Goal: Use online tool/utility: Use online tool/utility

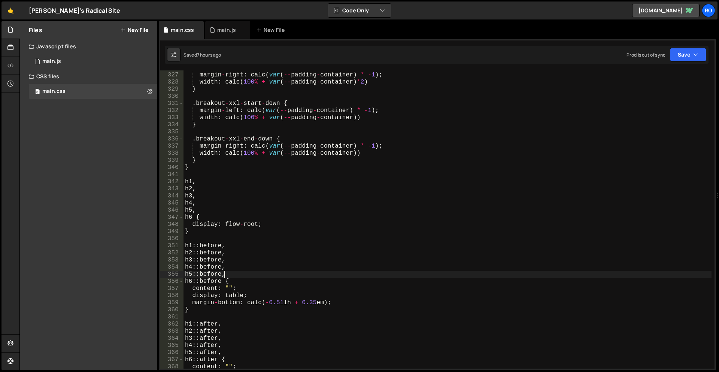
scroll to position [2273, 0]
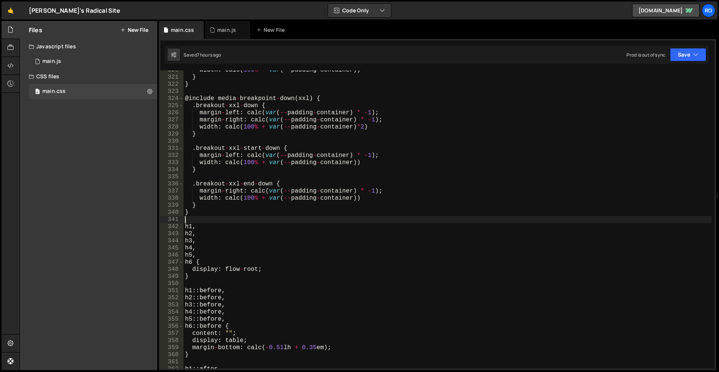
click at [237, 217] on div "width : calc ( 100 % + var ( -- padding - container )) } } @ include media - br…" at bounding box center [447, 223] width 528 height 312
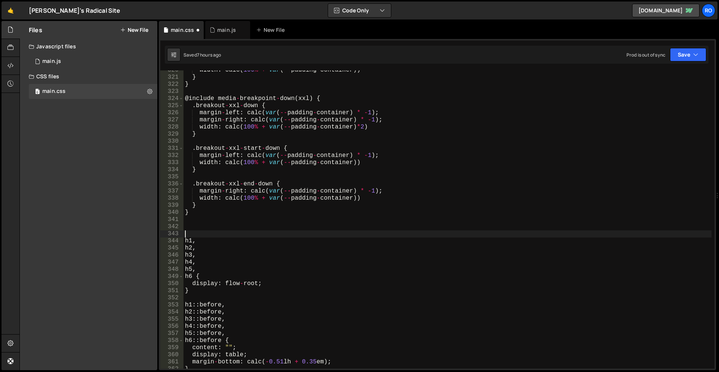
type textarea "body {font-size: var(--size-font);}"
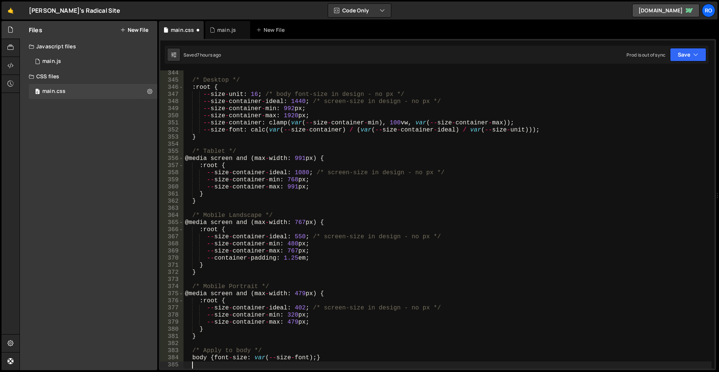
scroll to position [2530, 0]
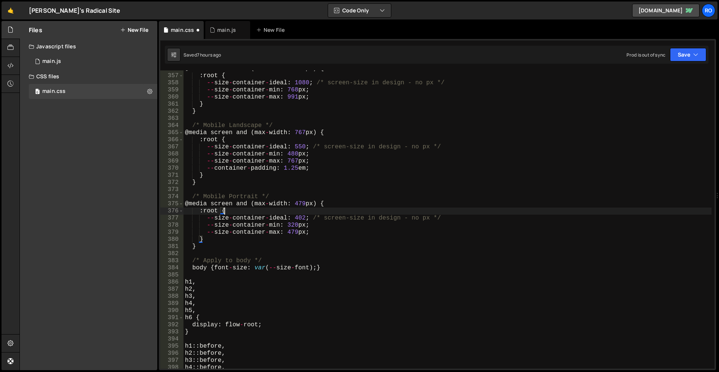
click at [298, 214] on div "@ media screen and ( max - width : 991 px ) { : root { -- size - container - id…" at bounding box center [447, 221] width 528 height 312
type textarea ":root {"
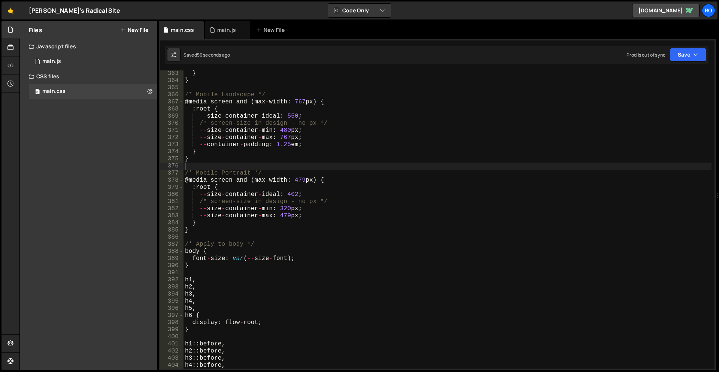
scroll to position [2620, 0]
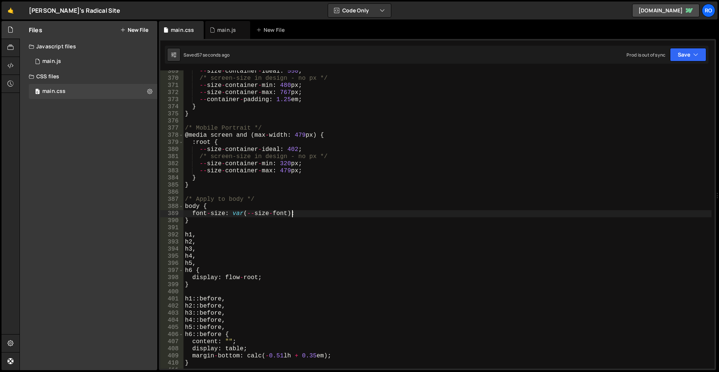
click at [312, 212] on div "-- size - container - ideal : 550 ; /* screen-size in design - no px */ -- size…" at bounding box center [447, 224] width 528 height 312
type textarea "font-size: var(--size-font);"
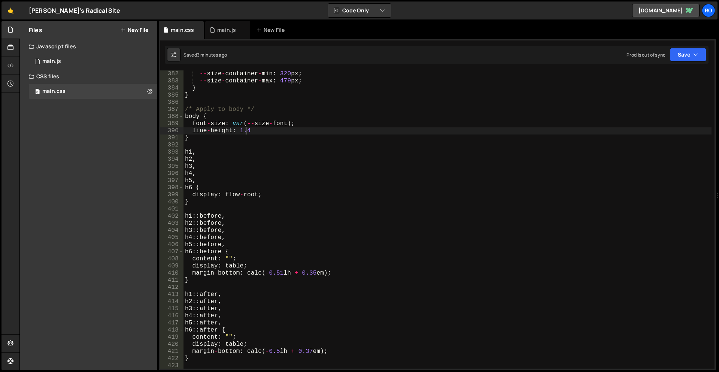
scroll to position [2754, 0]
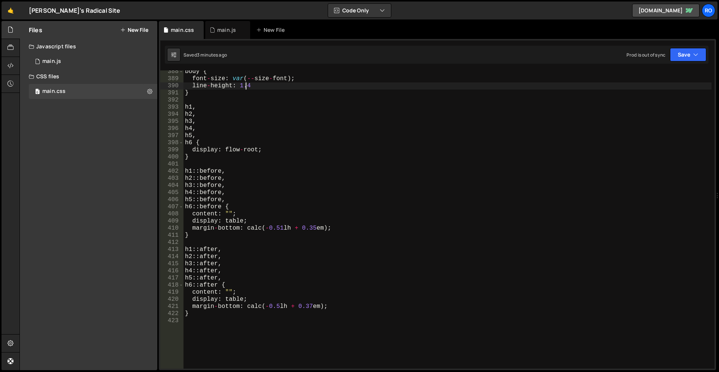
click at [274, 148] on div "body { font - size : var ( -- size - font ) ; line - height : 1.4 } h1 , h2 , h…" at bounding box center [447, 224] width 528 height 312
type textarea "display: flow-root;"
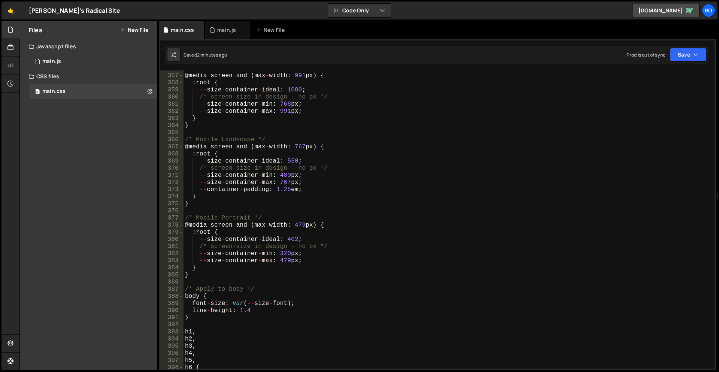
scroll to position [2485, 0]
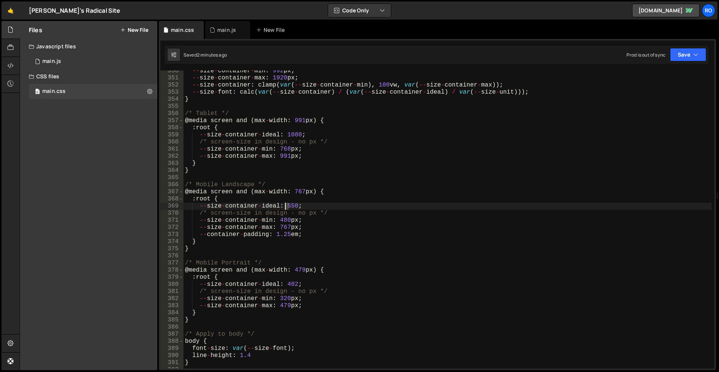
click at [285, 205] on div "-- size - container - min : 992 px ; -- size - container - max : 1920 px ; -- s…" at bounding box center [447, 223] width 528 height 312
click at [609, 142] on div "-- size - container - min : 992 px ; -- size - container - max : 1920 px ; -- s…" at bounding box center [447, 223] width 528 height 312
click at [274, 218] on div "-- size - container - min : 992 px ; -- size - container - max : 1920 px ; -- s…" at bounding box center [447, 223] width 528 height 312
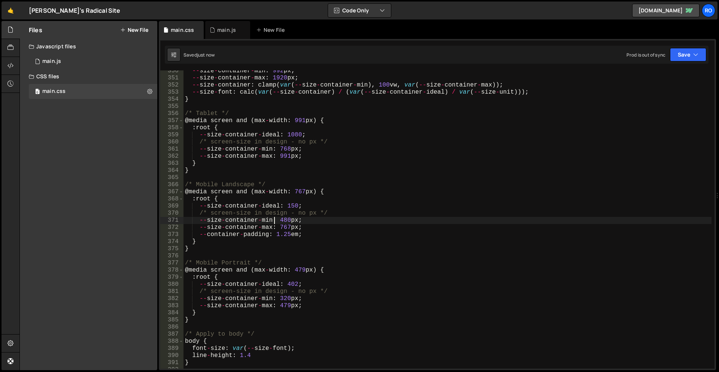
click at [295, 214] on div "-- size - container - min : 992 px ; -- size - container - max : 1920 px ; -- s…" at bounding box center [447, 223] width 528 height 312
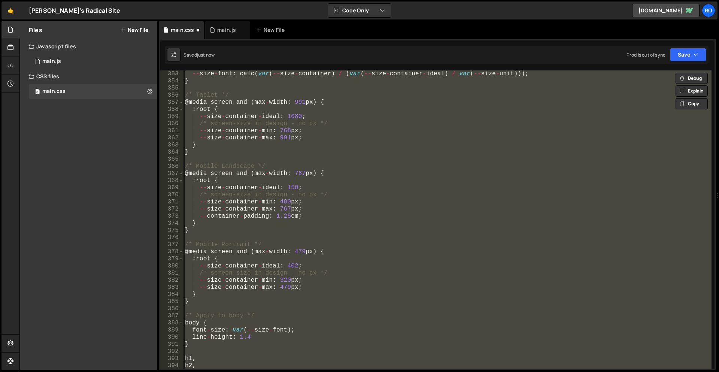
scroll to position [2504, 0]
click at [297, 212] on div "-- size - font : calc ( var ( -- size - container ) / ( var ( -- size - contain…" at bounding box center [447, 219] width 528 height 298
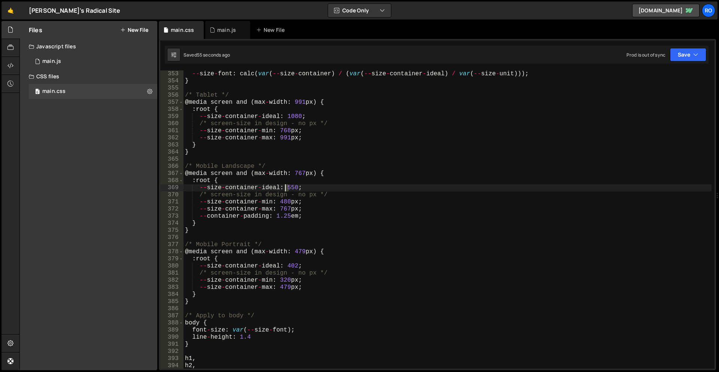
click at [284, 189] on div "-- size - font : calc ( var ( -- size - container ) / ( var ( -- size - contain…" at bounding box center [447, 226] width 528 height 312
click at [293, 186] on div "-- size - font : calc ( var ( -- size - container ) / ( var ( -- size - contain…" at bounding box center [447, 226] width 528 height 312
click at [286, 186] on div "-- size - font : calc ( var ( -- size - container ) / ( var ( -- size - contain…" at bounding box center [447, 226] width 528 height 312
click at [309, 205] on div "-- size - font : calc ( var ( -- size - container ) / ( var ( -- size - contain…" at bounding box center [447, 226] width 528 height 312
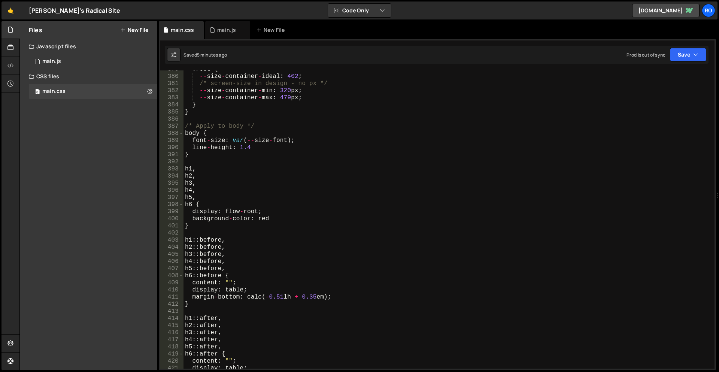
scroll to position [2693, 0]
click at [192, 204] on div ": root { -- size - container - ideal : 402 ; /* screen-size in design - no px *…" at bounding box center [447, 222] width 528 height 312
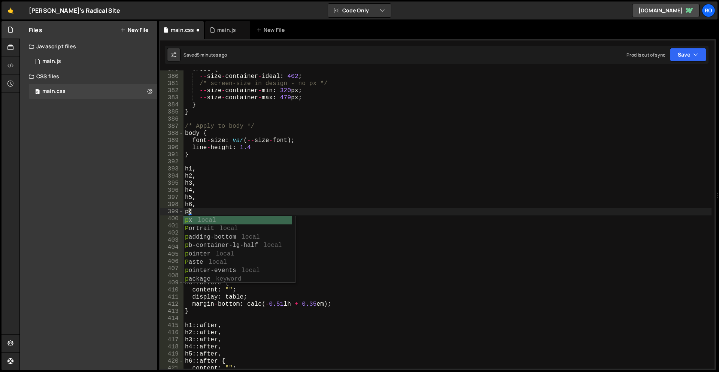
click at [275, 184] on div ": root { -- size - container - ideal : 402 ; /* screen-size in design - no px *…" at bounding box center [447, 222] width 528 height 312
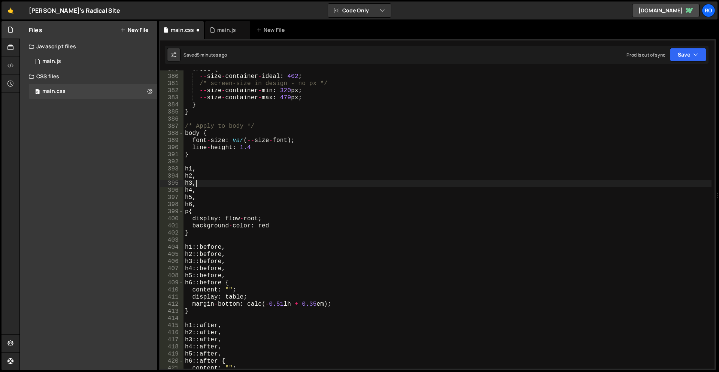
click at [279, 225] on div ": root { -- size - container - ideal : 402 ; /* screen-size in design - no px *…" at bounding box center [447, 222] width 528 height 312
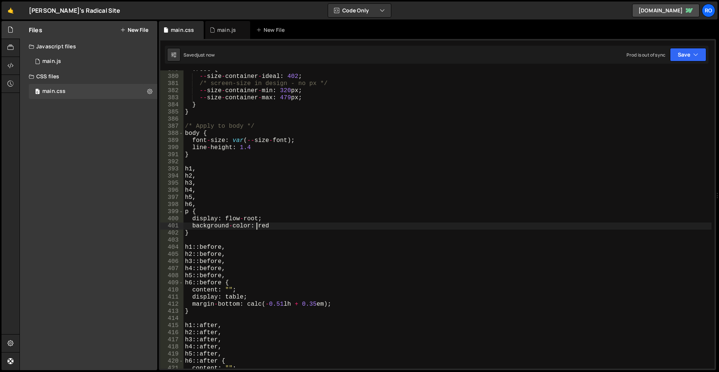
click at [258, 226] on div ": root { -- size - container - ideal : 402 ; /* screen-size in design - no px *…" at bounding box center [447, 222] width 528 height 312
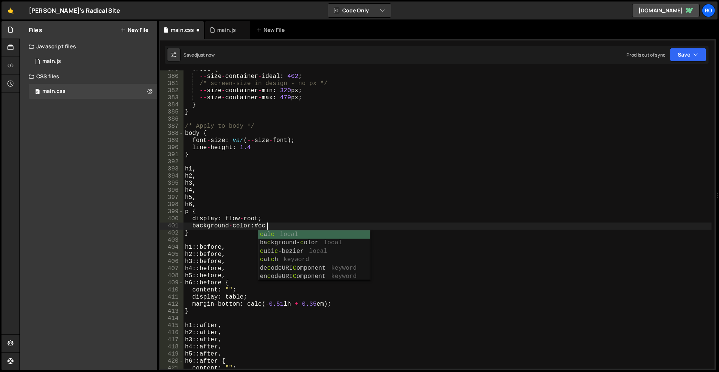
scroll to position [0, 5]
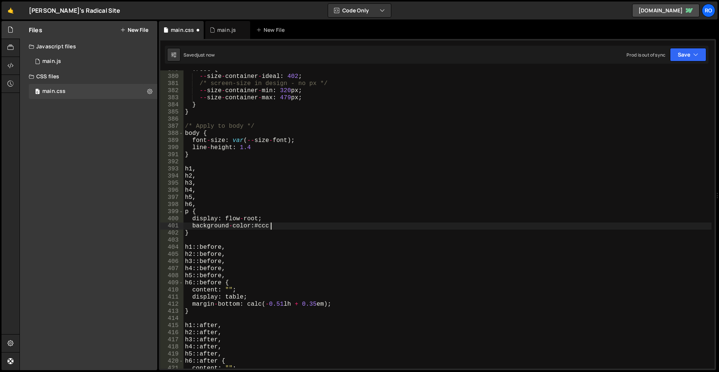
type textarea "background-color: #ccc"
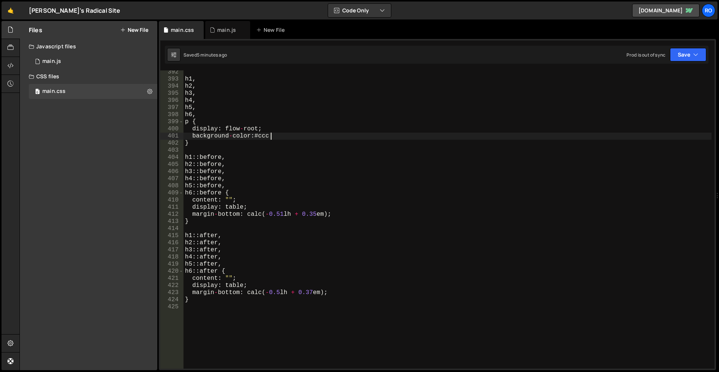
scroll to position [2782, 0]
click at [281, 323] on div "h1 , h2 , h3 , h4 , h5 , h6 , p { display : flow - root ; background - color : …" at bounding box center [447, 224] width 528 height 312
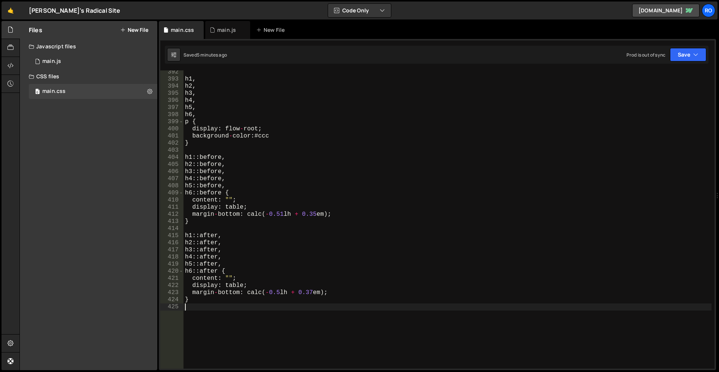
scroll to position [0, 0]
paste textarea "}"
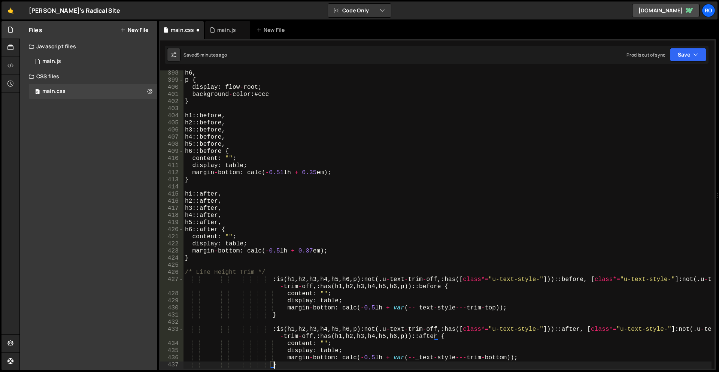
scroll to position [2914, 0]
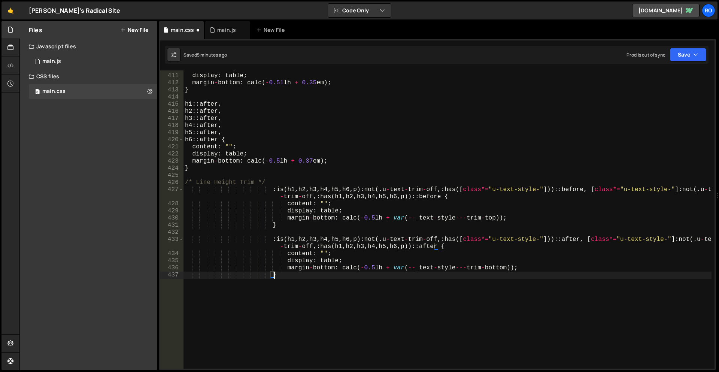
click at [284, 189] on div "content : "" ; display : table ; margin - bottom : calc ( - 0.51 lh + 0.35 em )…" at bounding box center [447, 221] width 528 height 312
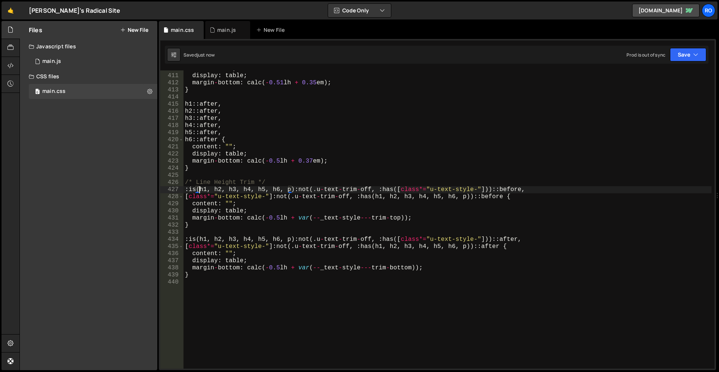
drag, startPoint x: 216, startPoint y: 163, endPoint x: 214, endPoint y: 167, distance: 4.5
click at [216, 163] on div "content : "" ; display : table ; margin - bottom : calc ( - 0.51 lh + 0.35 em )…" at bounding box center [447, 221] width 528 height 312
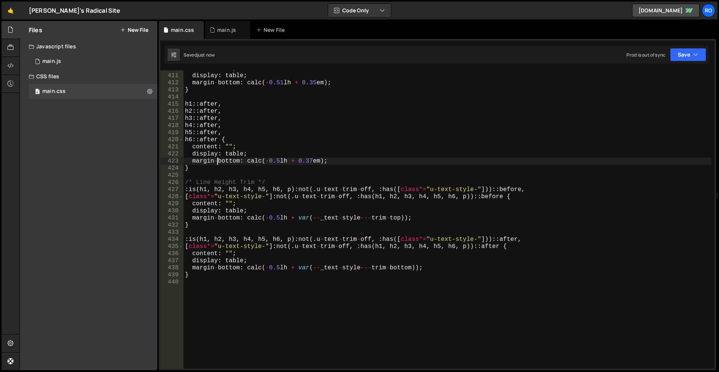
click at [214, 170] on div "content : "" ; display : table ; margin - bottom : calc ( - 0.51 lh + 0.35 em )…" at bounding box center [447, 221] width 528 height 312
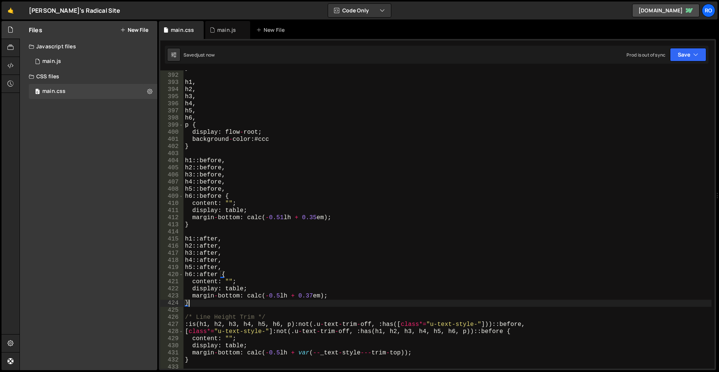
scroll to position [2779, 0]
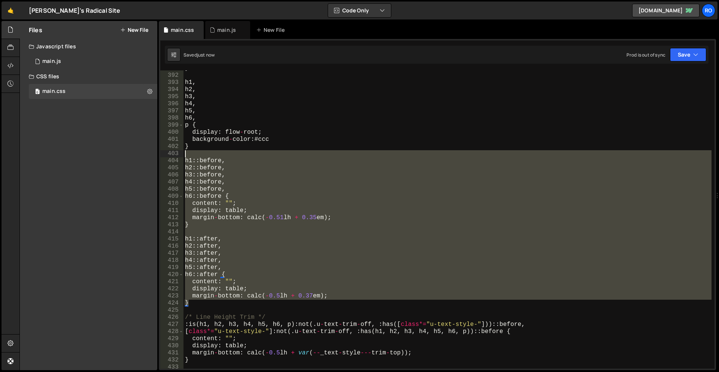
click at [195, 153] on div "} h1 , h2 , h3 , h4 , h5 , h6 , p { display : flow - root ; background - color …" at bounding box center [447, 221] width 528 height 312
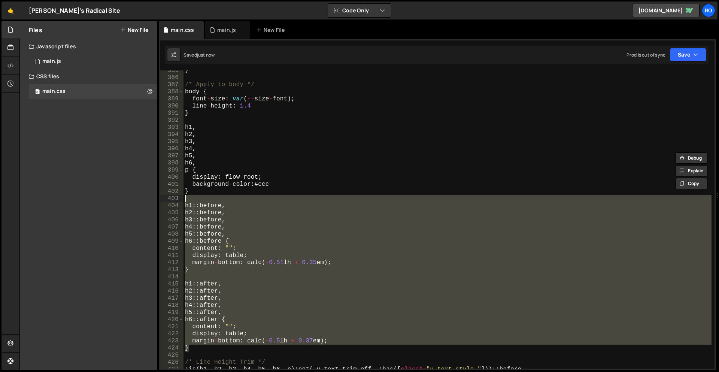
click at [198, 118] on div "} /* Apply to body */ body { font - size : var ( -- size - font ) ; line - heig…" at bounding box center [447, 223] width 528 height 312
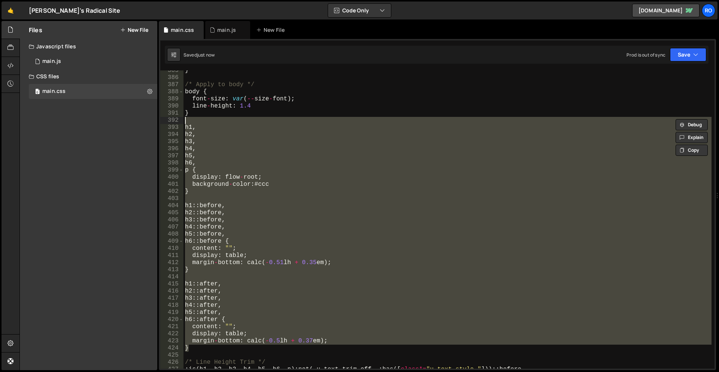
type textarea "// h1,"
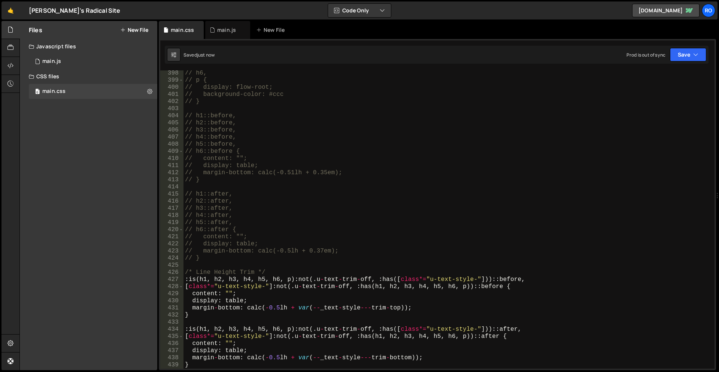
scroll to position [2869, 0]
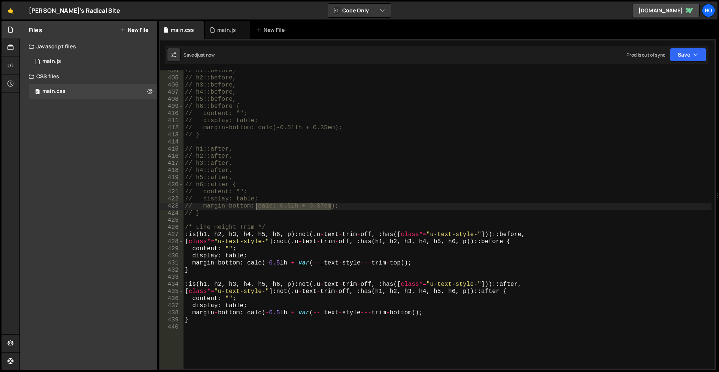
drag, startPoint x: 331, startPoint y: 204, endPoint x: 282, endPoint y: 214, distance: 49.7
click at [255, 205] on div "// h1::before, // h2::before, // h3::before, // h4::before, // h5::before, // h…" at bounding box center [447, 223] width 528 height 312
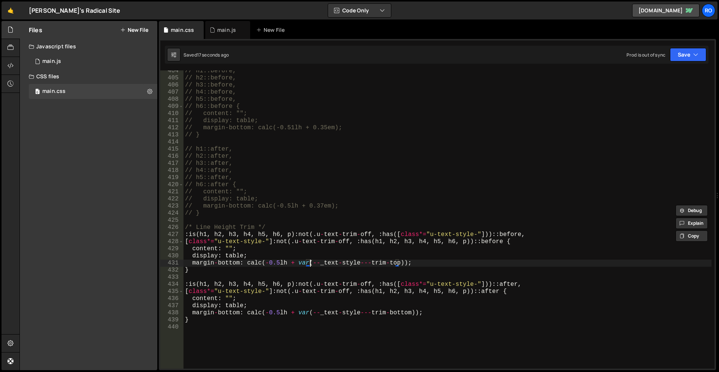
click at [310, 262] on div "// h1::before, // h2::before, // h3::before, // h4::before, // h5::before, // h…" at bounding box center [447, 223] width 528 height 312
click at [349, 263] on div "// h1::before, // h2::before, // h3::before, // h4::before, // h5::before, // h…" at bounding box center [447, 223] width 528 height 312
drag, startPoint x: 395, startPoint y: 263, endPoint x: 367, endPoint y: 263, distance: 28.4
click at [367, 263] on div "// h1::before, // h2::before, // h3::before, // h4::before, // h5::before, // h…" at bounding box center [447, 223] width 528 height 312
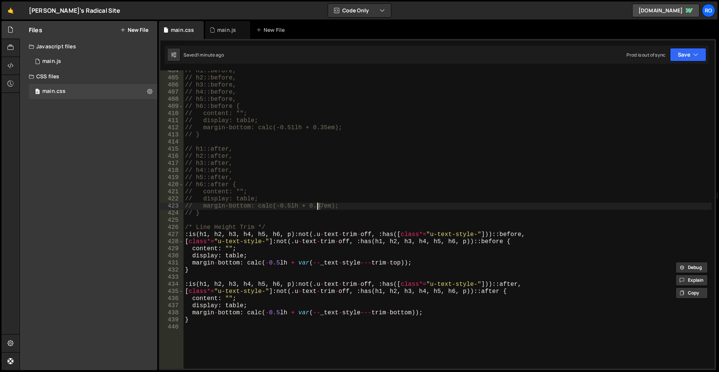
drag, startPoint x: 320, startPoint y: 205, endPoint x: 316, endPoint y: 206, distance: 4.6
click at [316, 206] on div "// h1::before, // h2::before, // h3::before, // h4::before, // h5::before, // h…" at bounding box center [447, 223] width 528 height 312
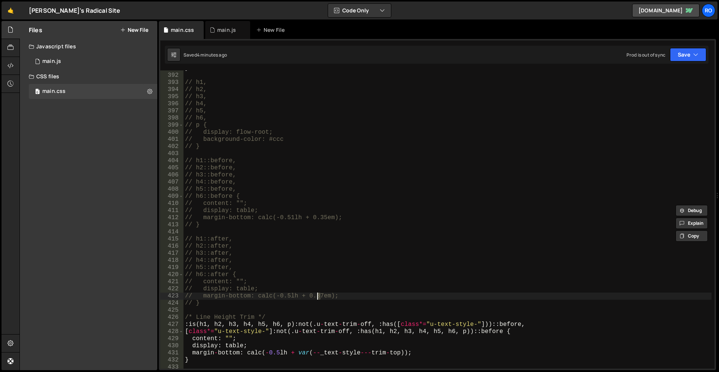
scroll to position [2779, 0]
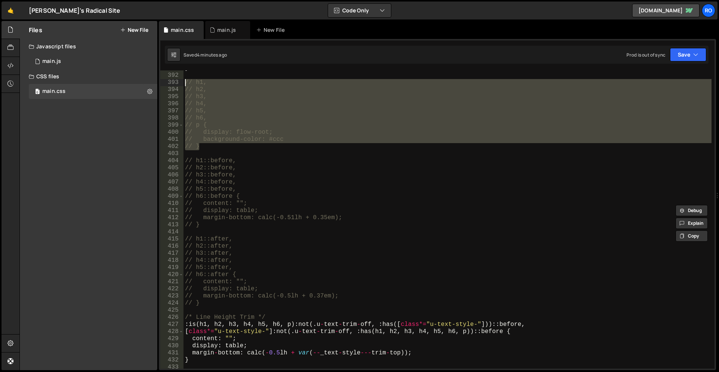
drag, startPoint x: 216, startPoint y: 146, endPoint x: 162, endPoint y: 83, distance: 82.8
click at [162, 83] on div "// margin-bottom: calc(-0.5lh + 0.37em); 391 392 393 394 395 396 397 398 399 40…" at bounding box center [437, 219] width 554 height 298
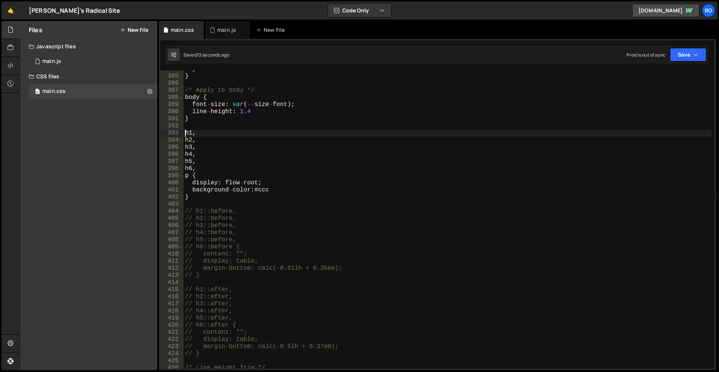
scroll to position [2773, 0]
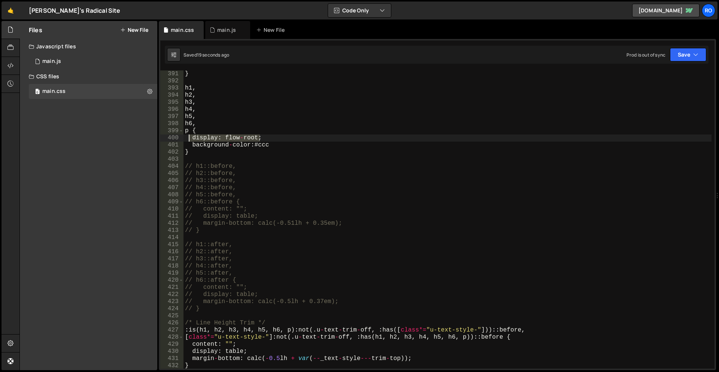
drag, startPoint x: 262, startPoint y: 136, endPoint x: 190, endPoint y: 137, distance: 71.9
click at [190, 137] on div "} h1 , h2 , h3 , h4 , h5 , h6 , p { display : flow - root ; background - color …" at bounding box center [447, 226] width 528 height 312
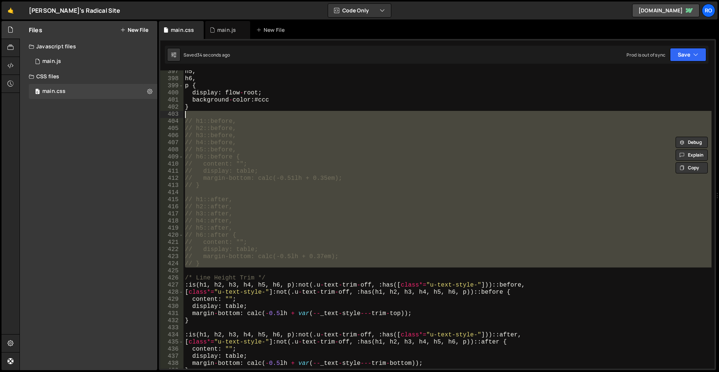
drag, startPoint x: 200, startPoint y: 267, endPoint x: 146, endPoint y: 117, distance: 159.5
click at [146, 117] on div "Files New File Javascript files 0 main.js 0 CSS files 0 main.css 0 Copy share l…" at bounding box center [368, 195] width 699 height 349
type textarea "// h1::before,"
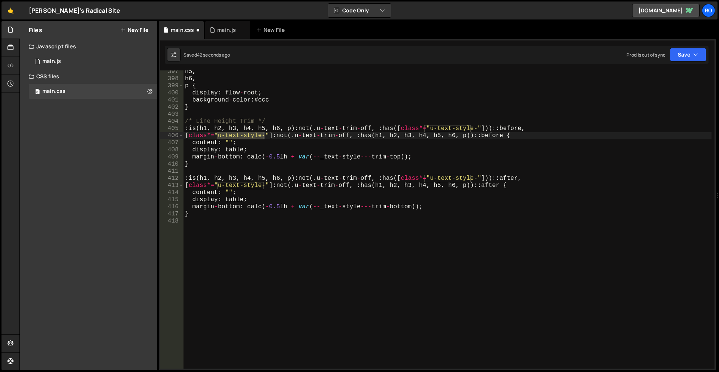
drag, startPoint x: 217, startPoint y: 137, endPoint x: 263, endPoint y: 135, distance: 46.1
click at [263, 135] on div "h5 , h6 , p { display : flow - root ; background - color : # ccc } /* Line Heig…" at bounding box center [447, 224] width 528 height 312
click at [217, 135] on div "h5 , h6 , p { display : flow - root ; background - color : # ccc } /* Line Heig…" at bounding box center [447, 224] width 528 height 312
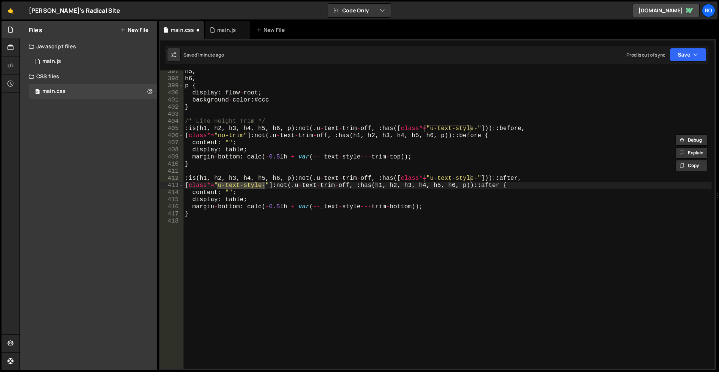
drag, startPoint x: 216, startPoint y: 185, endPoint x: 262, endPoint y: 187, distance: 45.7
click at [262, 187] on div "h5 , h6 , p { display : flow - root ; background - color : # ccc } /* Line Heig…" at bounding box center [447, 224] width 528 height 312
click at [262, 187] on div "h5 , h6 , p { display : flow - root ; background - color : # ccc } /* Line Heig…" at bounding box center [447, 219] width 528 height 298
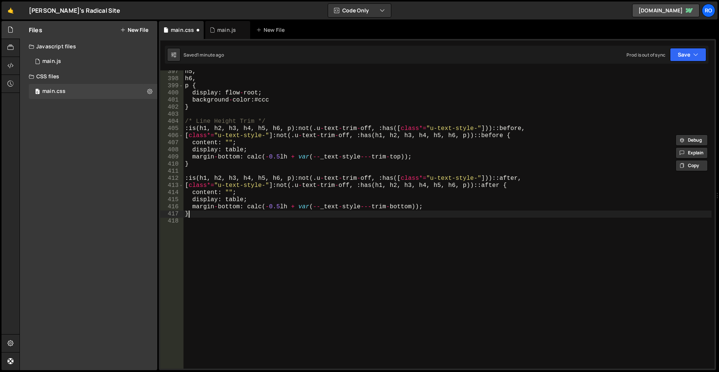
click at [270, 212] on div "h5 , h6 , p { display : flow - root ; background - color : # ccc } /* Line Heig…" at bounding box center [447, 224] width 528 height 312
type textarea "}"
click at [679, 56] on button "Save" at bounding box center [688, 54] width 36 height 13
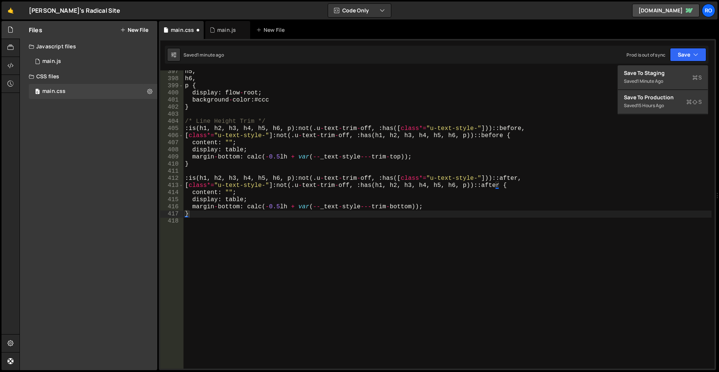
click at [607, 219] on div "h5 , h6 , p { display : flow - root ; background - color : # ccc } /* Line Heig…" at bounding box center [447, 224] width 528 height 312
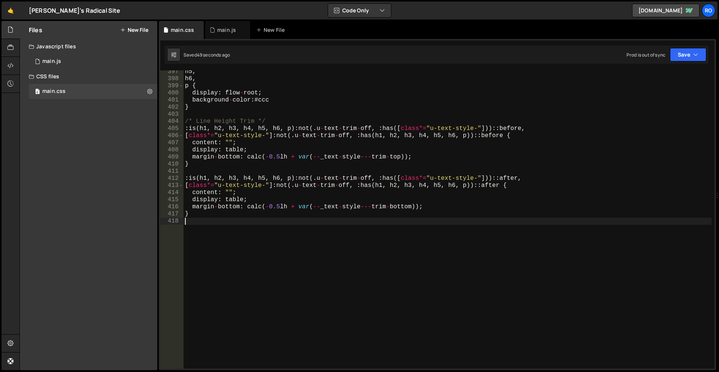
click at [404, 223] on div "h5 , h6 , p { display : flow - root ; background - color : # ccc } /* Line Heig…" at bounding box center [447, 224] width 528 height 312
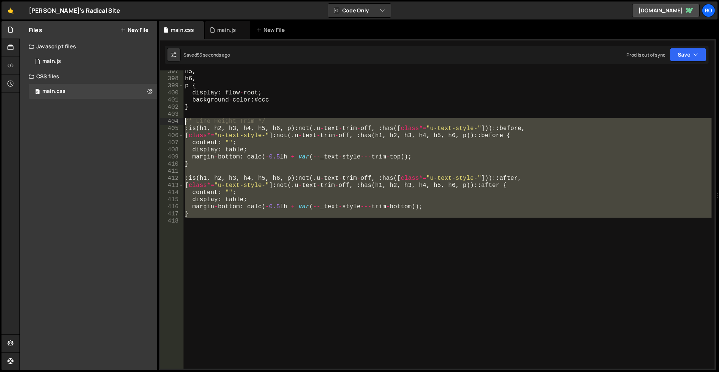
drag, startPoint x: 354, startPoint y: 235, endPoint x: 166, endPoint y: 121, distance: 219.9
click at [166, 121] on div "397 398 399 400 401 402 403 404 405 406 407 408 409 410 411 412 413 414 415 416…" at bounding box center [437, 219] width 554 height 298
click at [319, 137] on div "h5 , h6 , p { display : flow - root ; background - color : # ccc } /* Line Heig…" at bounding box center [447, 219] width 528 height 298
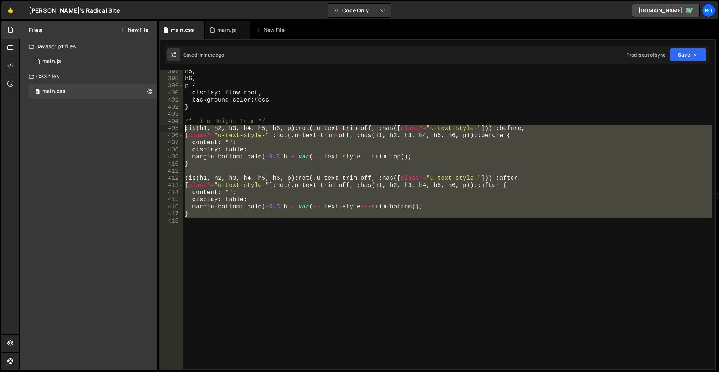
drag, startPoint x: 190, startPoint y: 184, endPoint x: 173, endPoint y: 130, distance: 56.5
click at [173, 130] on div "[class*="u-text-style-"]:not(.u-text-trim-off, :has(h1, h2, h3, h4, h5, h6, p))…" at bounding box center [437, 219] width 554 height 298
drag, startPoint x: 438, startPoint y: 140, endPoint x: 449, endPoint y: 135, distance: 11.9
click at [438, 140] on div "h5 , h6 , p { display : flow - root ; background - color : # ccc } /* Line Heig…" at bounding box center [447, 219] width 528 height 298
drag, startPoint x: 212, startPoint y: 204, endPoint x: 158, endPoint y: 127, distance: 94.1
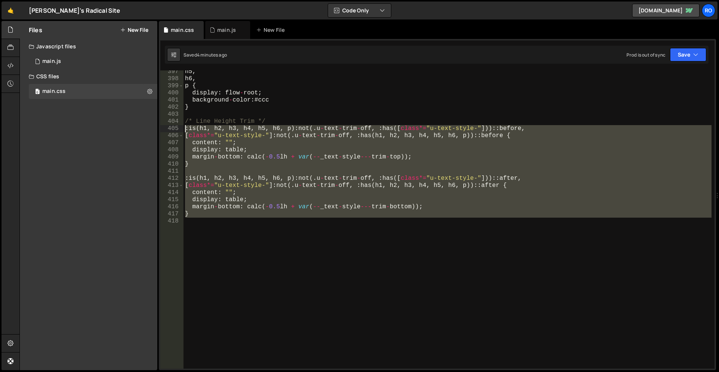
click at [158, 127] on div "Files New File Javascript files 0 main.js 0 CSS files 0 main.css 0 Copy share l…" at bounding box center [368, 195] width 699 height 349
paste textarea "}"
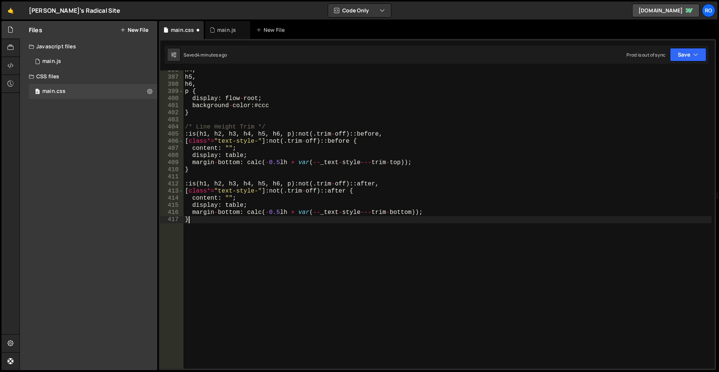
scroll to position [2813, 0]
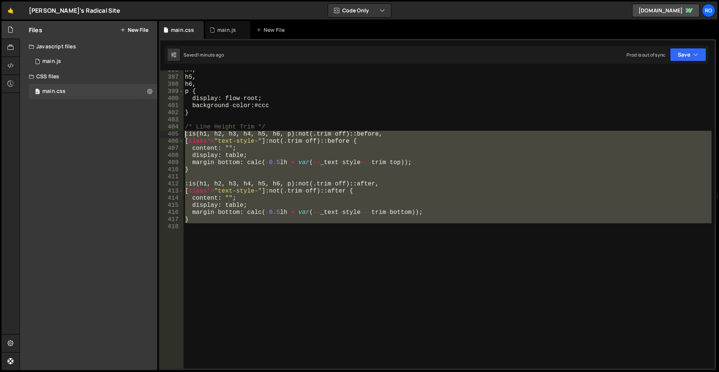
drag, startPoint x: 243, startPoint y: 233, endPoint x: 159, endPoint y: 132, distance: 131.2
click at [159, 132] on div "1 2 3 4 5 6 7 8 9 10 11 12 13 14 15 16 17 18 19 20 21 22 23 24 25 26 27 28 29 3…" at bounding box center [437, 204] width 557 height 331
paste textarea "}"
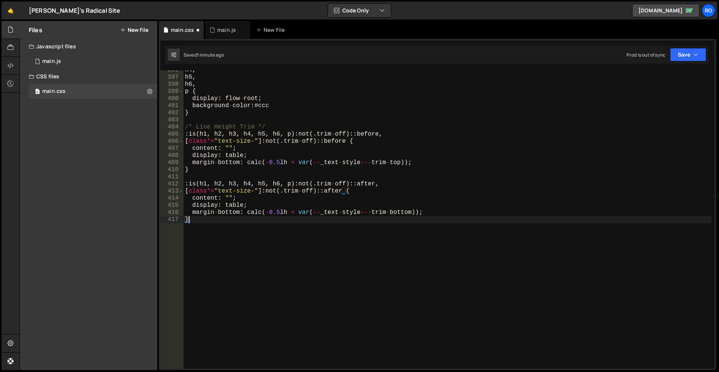
click at [253, 127] on div "h4 , h5 , h6 , p { display : flow - root ; background - color : # ccc } /* Line…" at bounding box center [447, 223] width 528 height 312
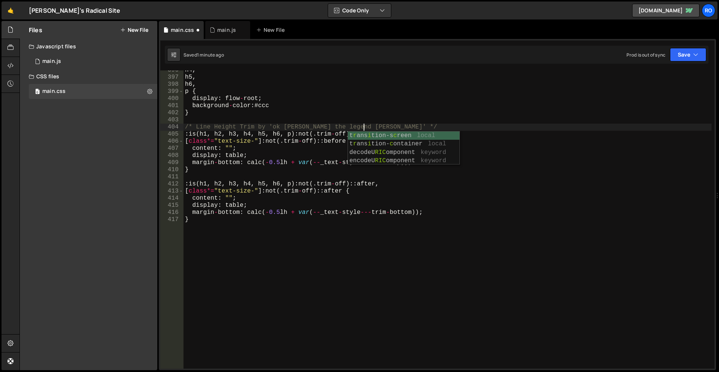
scroll to position [0, 11]
click at [367, 152] on div "h4 , h5 , h6 , p { display : flow - root ; background - color : # ccc } /* Line…" at bounding box center [447, 223] width 528 height 312
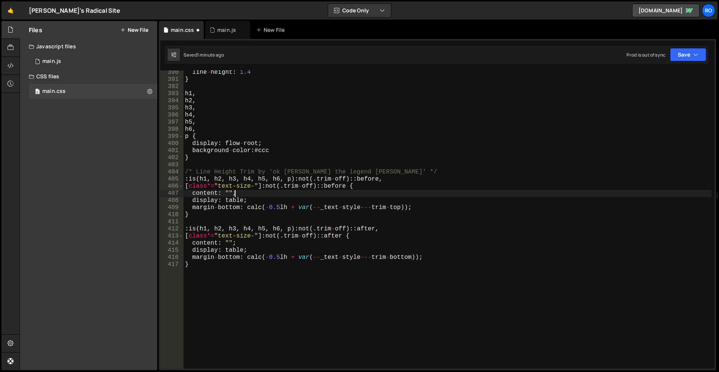
scroll to position [2768, 0]
click at [278, 171] on div "line - height : 1.4 } h1 , h2 , h3 , h4 , h5 , h6 , p { display : flow - root ;…" at bounding box center [447, 225] width 528 height 312
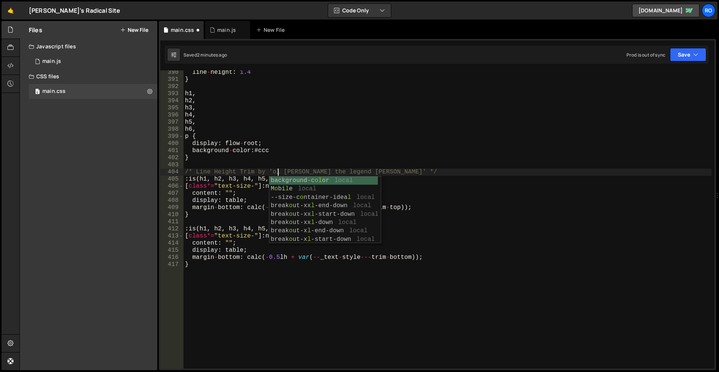
scroll to position [0, 6]
click at [369, 170] on div "line - height : 1.4 } h1 , h2 , h3 , h4 , h5 , h6 , p { display : flow - root ;…" at bounding box center [447, 225] width 528 height 312
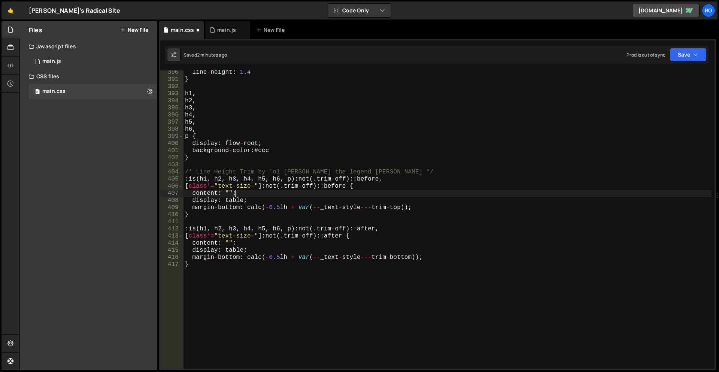
click at [434, 191] on div "line - height : 1.4 } h1 , h2 , h3 , h4 , h5 , h6 , p { display : flow - root ;…" at bounding box center [447, 225] width 528 height 312
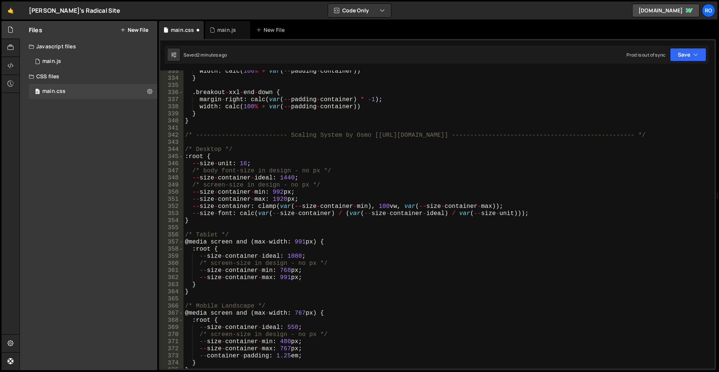
scroll to position [2364, 0]
click at [448, 135] on div "width : calc ( 100 % + var ( -- padding - container )) } . breakout - xxl - end…" at bounding box center [447, 224] width 528 height 312
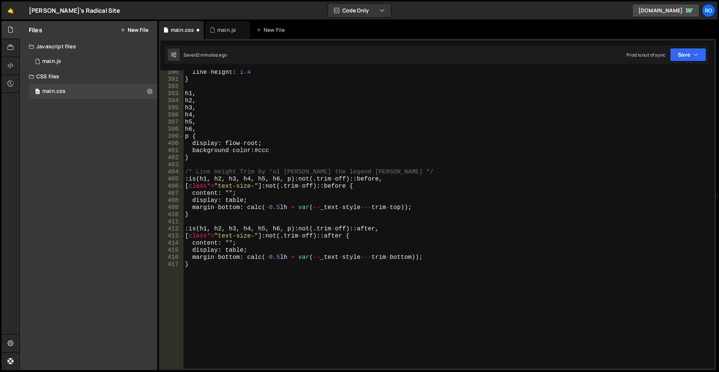
scroll to position [2768, 0]
click at [531, 176] on div "line - height : 1.4 } h1 , h2 , h3 , h4 , h5 , h6 , p { display : flow - root ;…" at bounding box center [447, 225] width 528 height 312
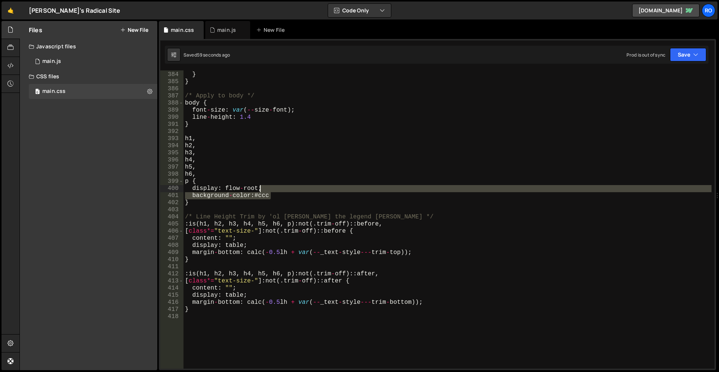
drag, startPoint x: 275, startPoint y: 196, endPoint x: 273, endPoint y: 191, distance: 6.0
click at [273, 191] on div "-- size - container - max : 479 px ; } } /* Apply to body */ body { font - size…" at bounding box center [447, 220] width 528 height 312
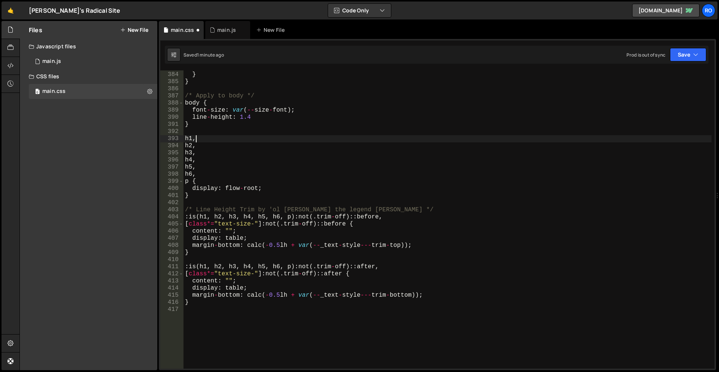
click at [662, 136] on div "-- size - container - max : 479 px ; } } /* Apply to body */ body { font - size…" at bounding box center [447, 220] width 528 height 312
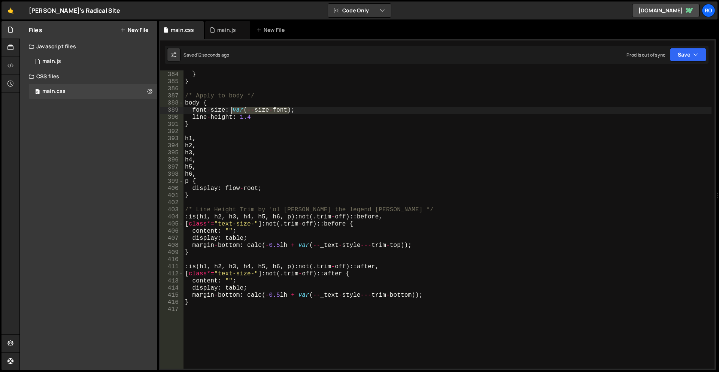
drag, startPoint x: 289, startPoint y: 111, endPoint x: 232, endPoint y: 109, distance: 57.3
click at [232, 109] on div "-- size - container - max : 479 px ; } } /* Apply to body */ body { font - size…" at bounding box center [447, 220] width 528 height 312
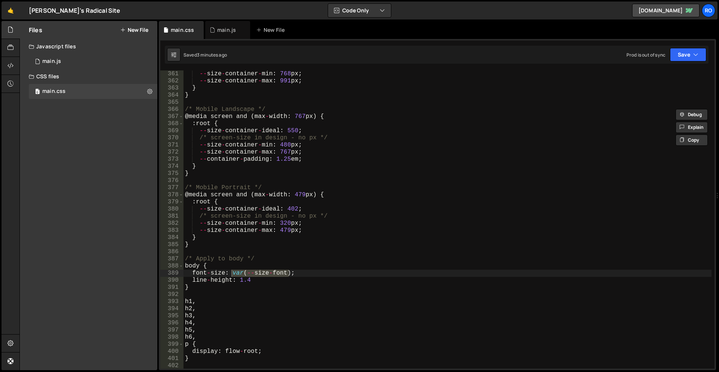
scroll to position [2560, 0]
click at [287, 281] on div "-- size - container - min : 768 px ; -- size - container - max : 991 px ; } } /…" at bounding box center [447, 226] width 528 height 312
click at [334, 273] on div "-- size - container - min : 768 px ; -- size - container - max : 991 px ; } } /…" at bounding box center [447, 226] width 528 height 312
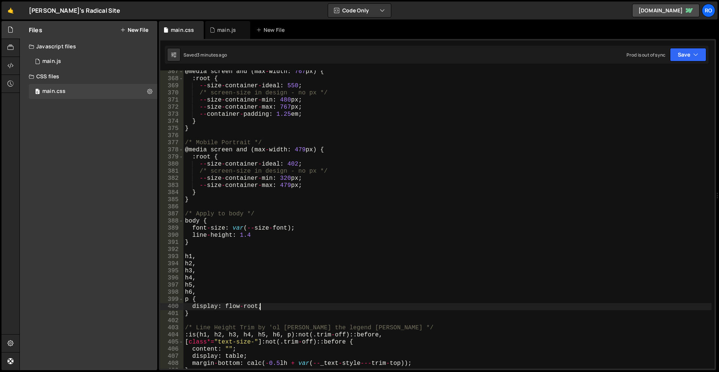
click at [267, 309] on div "@ media screen and ( max - width : 767 px ) { : root { -- size - container - id…" at bounding box center [447, 224] width 528 height 312
type textarea "display: flow-root;"
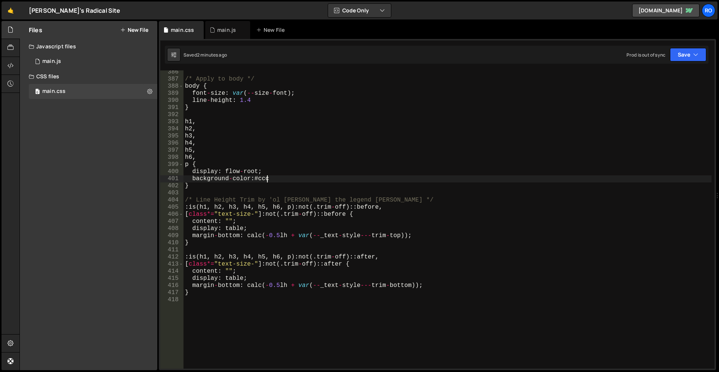
scroll to position [2785, 0]
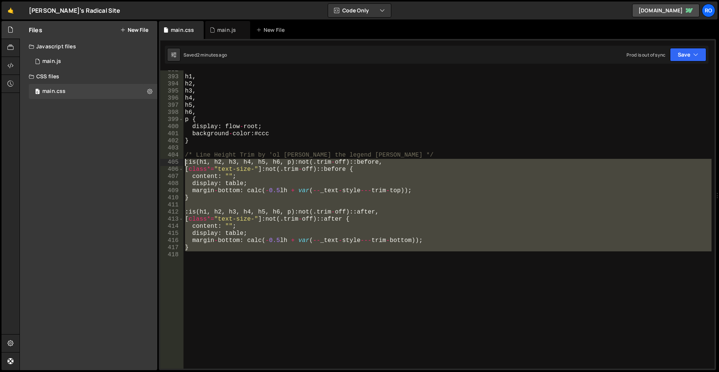
drag, startPoint x: 215, startPoint y: 267, endPoint x: 172, endPoint y: 164, distance: 112.1
click at [172, 164] on div "background-color: #ccc 392 393 394 395 396 397 398 399 400 401 402 403 404 405 …" at bounding box center [437, 219] width 554 height 298
type textarea ":is(h1, h2, h3, h4, h5, h6, p):not(.trim-off)::before, [class*="text-size-"]:no…"
click at [350, 286] on div "h1 , h2 , h3 , h4 , h5 , h6 , p { display : flow - root ; background - color : …" at bounding box center [447, 219] width 528 height 298
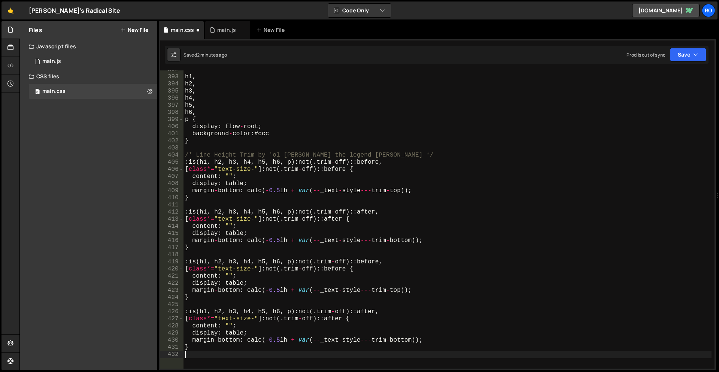
scroll to position [2830, 0]
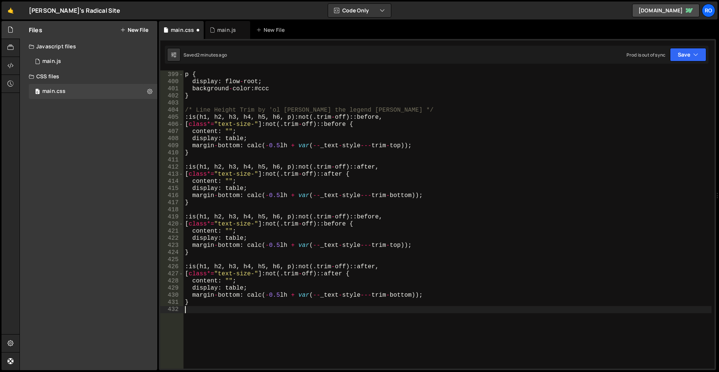
click at [382, 240] on div "h6 , p { display : flow - root ; background - color : # ccc } /* Line Height Tr…" at bounding box center [447, 220] width 528 height 312
type textarea "display: table;"
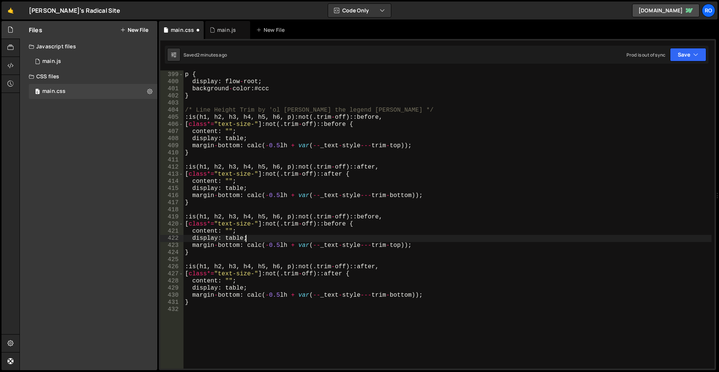
scroll to position [2827, 0]
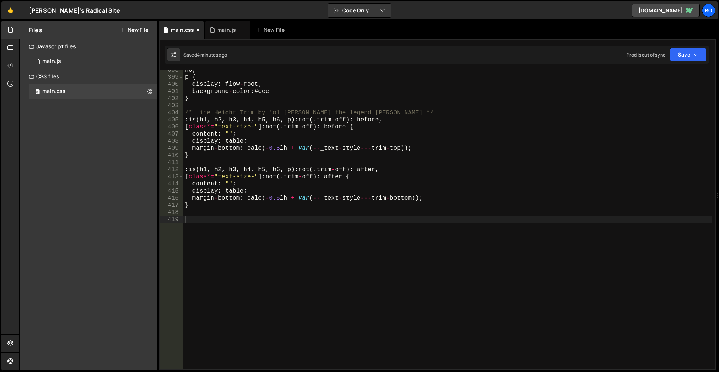
click at [422, 32] on div "main.css main.js New File" at bounding box center [437, 30] width 557 height 18
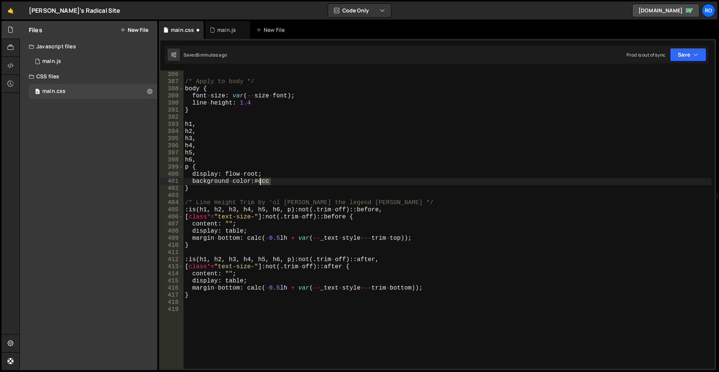
drag, startPoint x: 270, startPoint y: 182, endPoint x: 260, endPoint y: 182, distance: 10.1
click at [260, 182] on div "} /* Apply to body */ body { font - size : var ( -- size - font ) ; line - heig…" at bounding box center [447, 220] width 528 height 312
click at [264, 180] on div "} /* Apply to body */ body { font - size : var ( -- size - font ) ; line - heig…" at bounding box center [447, 220] width 528 height 312
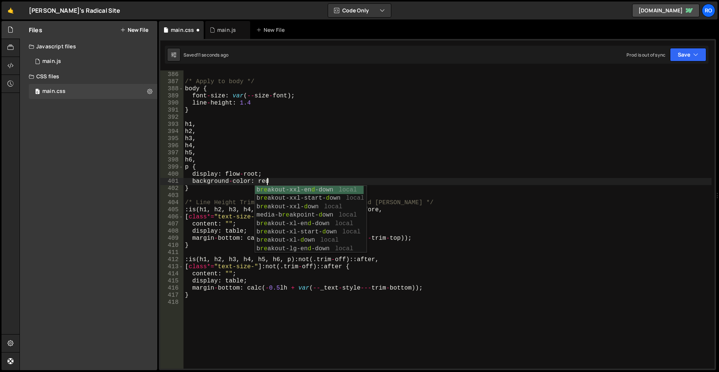
scroll to position [0, 4]
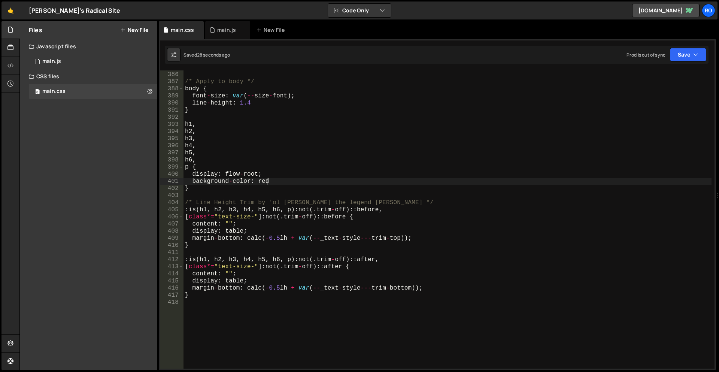
click at [262, 183] on div "} /* Apply to body */ body { font - size : var ( -- size - font ) ; line - heig…" at bounding box center [447, 220] width 528 height 312
drag, startPoint x: 507, startPoint y: 33, endPoint x: 502, endPoint y: 40, distance: 8.8
click at [507, 33] on div "main.css main.js New File" at bounding box center [437, 30] width 557 height 18
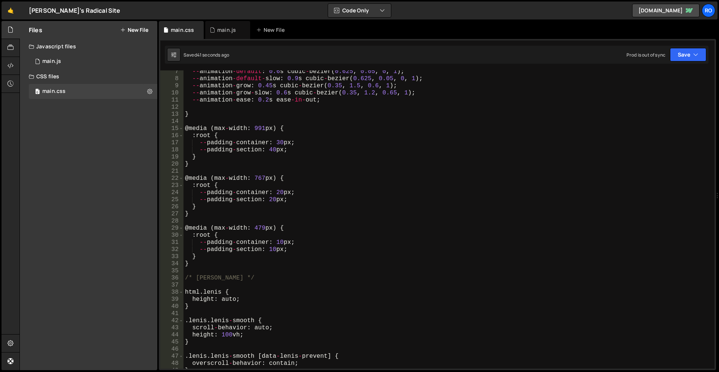
scroll to position [45, 0]
type textarea "@media (max-width: 991px) {"
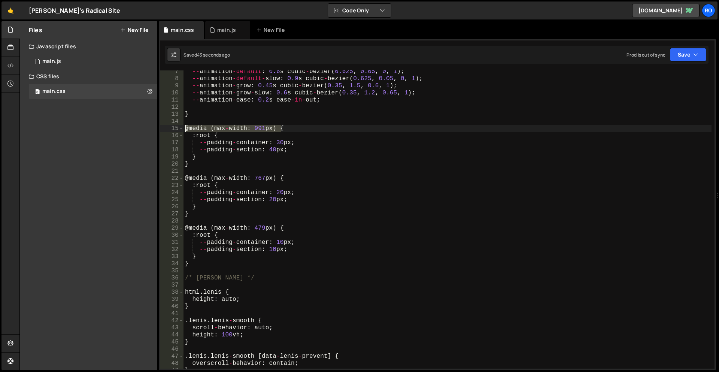
drag, startPoint x: 286, startPoint y: 128, endPoint x: 178, endPoint y: 128, distance: 108.2
click at [178, 128] on div "@media (max-width: 991px) { 7 8 9 10 11 12 13 14 15 16 17 18 19 20 21 22 23 24 …" at bounding box center [437, 219] width 554 height 298
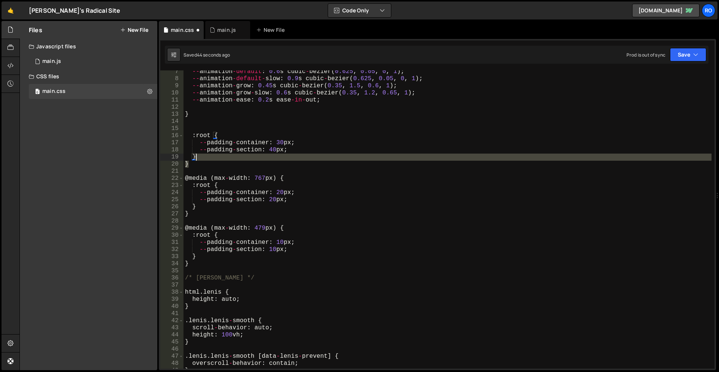
drag, startPoint x: 197, startPoint y: 165, endPoint x: 200, endPoint y: 159, distance: 6.7
click at [200, 159] on div "-- animation - default : 0.6 s cubic - bezier ( 0.625 , 0.05 , 0 , 1 ) ; -- ani…" at bounding box center [447, 224] width 528 height 312
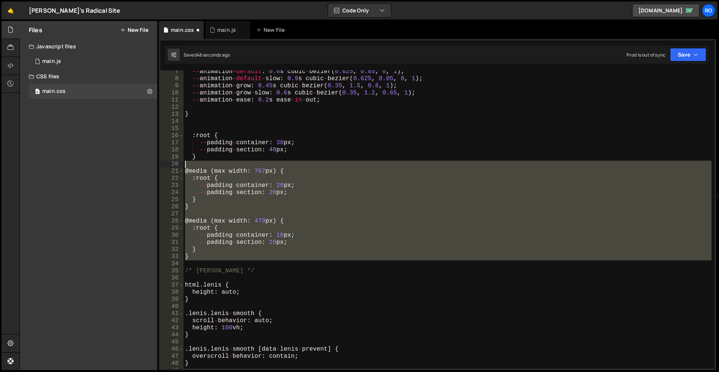
drag, startPoint x: 199, startPoint y: 256, endPoint x: 209, endPoint y: 163, distance: 93.4
click at [209, 163] on div "-- animation - default : 0.6 s cubic - bezier ( 0.625 , 0.05 , 0 , 1 ) ; -- ani…" at bounding box center [447, 224] width 528 height 312
type textarea "@media (max-width: 767px) {"
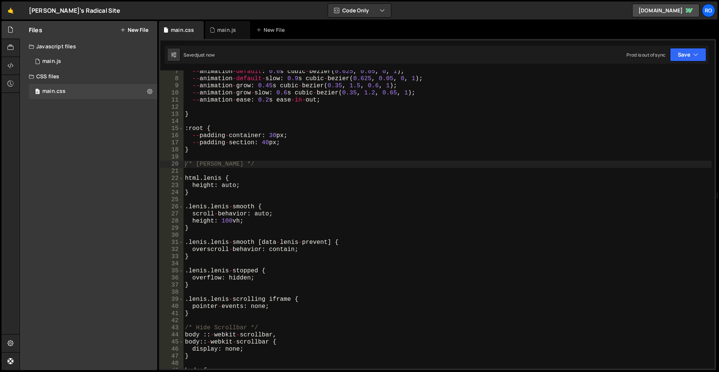
drag, startPoint x: 219, startPoint y: 135, endPoint x: 253, endPoint y: 138, distance: 34.2
click at [219, 135] on div "-- animation - default : 0.6 s cubic - bezier ( 0.625 , 0.05 , 0 , 1 ) ; -- ani…" at bounding box center [447, 224] width 528 height 312
click at [271, 145] on div "-- animation - default : 0.6 s cubic - bezier ( 0.625 , 0.05 , 0 , 1 ) ; -- ani…" at bounding box center [447, 224] width 528 height 312
click at [267, 142] on div "-- animation - default : 0.6 s cubic - bezier ( 0.625 , 0.05 , 0 , 1 ) ; -- ani…" at bounding box center [447, 224] width 528 height 312
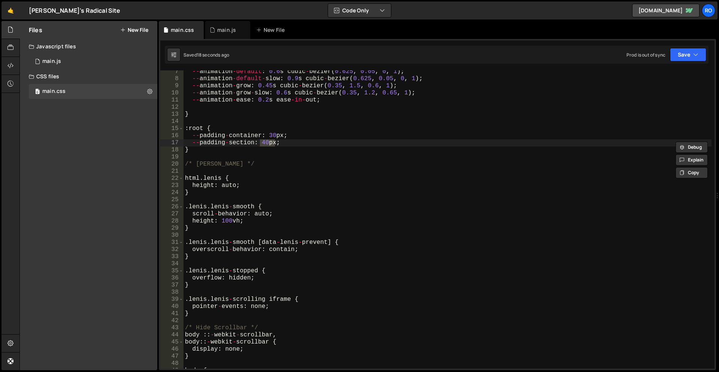
click at [267, 142] on div "-- animation - default : 0.6 s cubic - bezier ( 0.625 , 0.05 , 0 , 1 ) ; -- ani…" at bounding box center [447, 224] width 528 height 312
paste textarea "3,75"
click at [268, 146] on div "-- animation - default : 0.6 s cubic - bezier ( 0.625 , 0.05 , 0 , 1 ) ; -- ani…" at bounding box center [447, 224] width 528 height 312
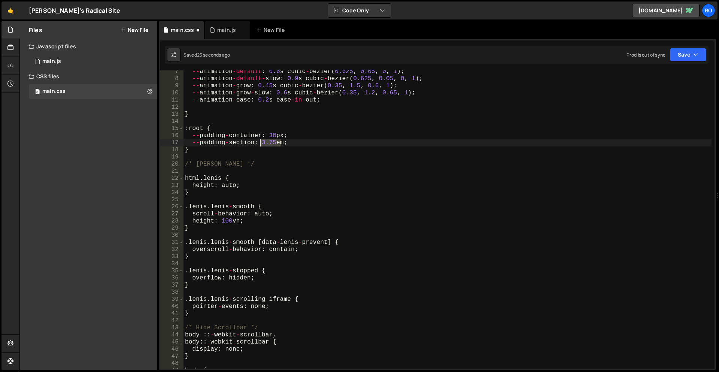
drag, startPoint x: 280, startPoint y: 142, endPoint x: 261, endPoint y: 145, distance: 19.7
click at [261, 145] on div "-- animation - default : 0.6 s cubic - bezier ( 0.625 , 0.05 , 0 , 1 ) ; -- ani…" at bounding box center [447, 224] width 528 height 312
drag, startPoint x: 281, startPoint y: 134, endPoint x: 267, endPoint y: 136, distance: 14.3
click at [267, 136] on div "-- animation - default : 0.6 s cubic - bezier ( 0.625 , 0.05 , 0 , 1 ) ; -- ani…" at bounding box center [447, 224] width 528 height 312
paste textarea ".75em"
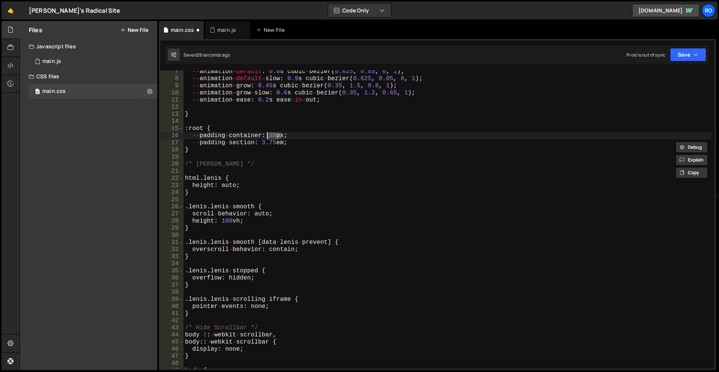
type textarea "--padding-container: 3.75em;"
click at [279, 169] on div "-- animation - default : 0.6 s cubic - bezier ( 0.625 , 0.05 , 0 , 1 ) ; -- ani…" at bounding box center [447, 224] width 528 height 312
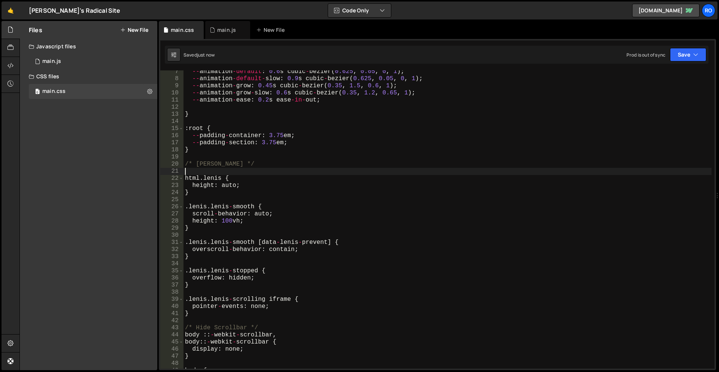
scroll to position [0, 0]
click at [436, 32] on div "main.css main.js New File" at bounding box center [437, 30] width 557 height 18
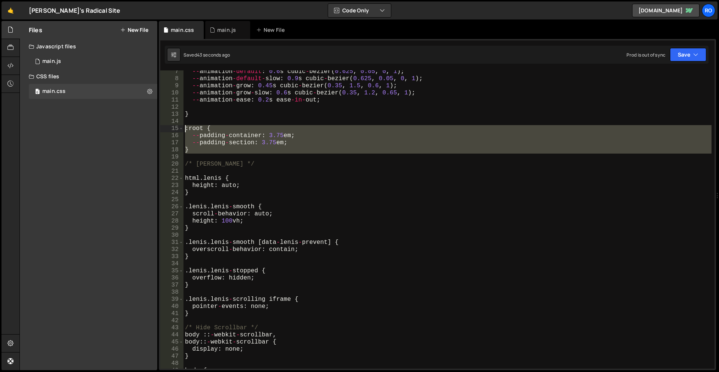
drag, startPoint x: 210, startPoint y: 155, endPoint x: 173, endPoint y: 130, distance: 44.7
click at [173, 130] on div "7 8 9 10 11 12 13 14 15 16 17 18 19 20 21 22 23 24 25 26 27 28 29 30 31 32 33 3…" at bounding box center [437, 219] width 554 height 298
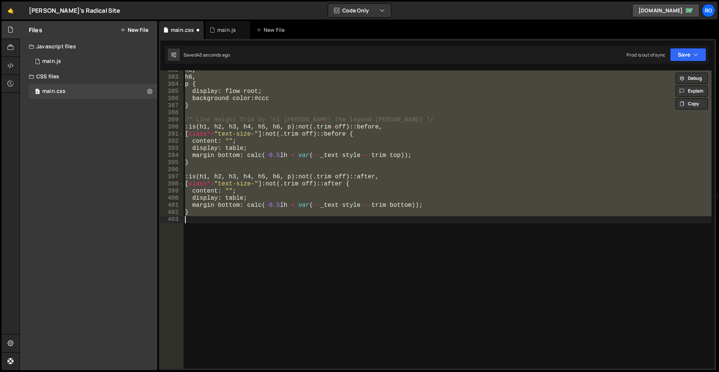
scroll to position [86, 0]
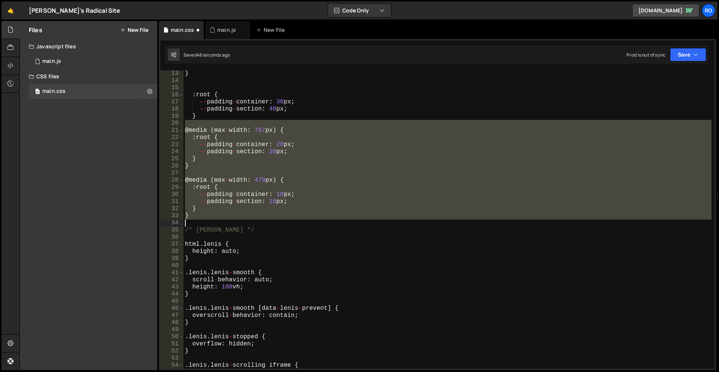
click at [265, 199] on div "} : root { -- padding - container : 30 px ; -- padding - section : 40 px ; } @ …" at bounding box center [447, 219] width 528 height 298
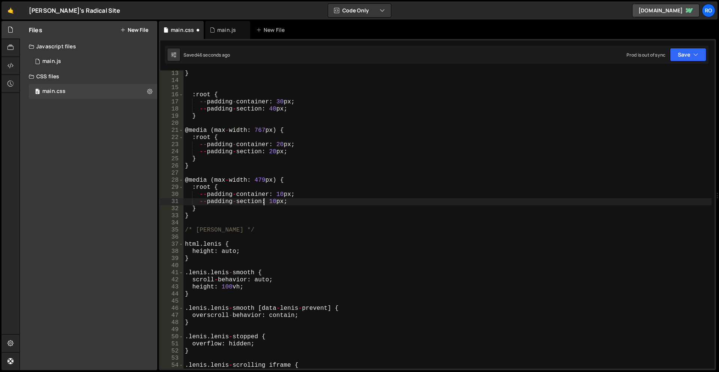
scroll to position [0, 0]
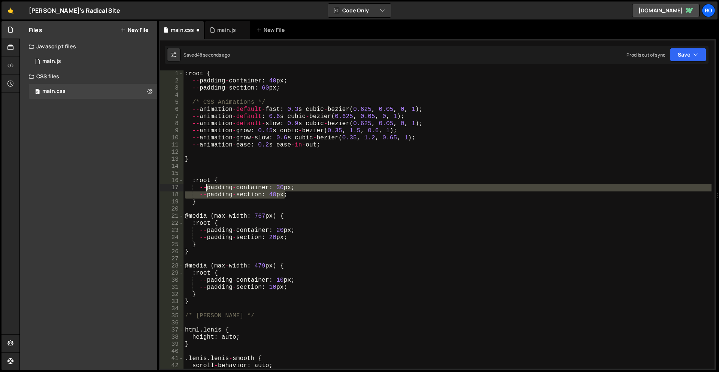
drag, startPoint x: 296, startPoint y: 192, endPoint x: 243, endPoint y: 200, distance: 53.4
click at [207, 188] on div ": root { -- padding - container : 40 px ; -- padding - section : 60 px ; /* CSS…" at bounding box center [447, 226] width 528 height 312
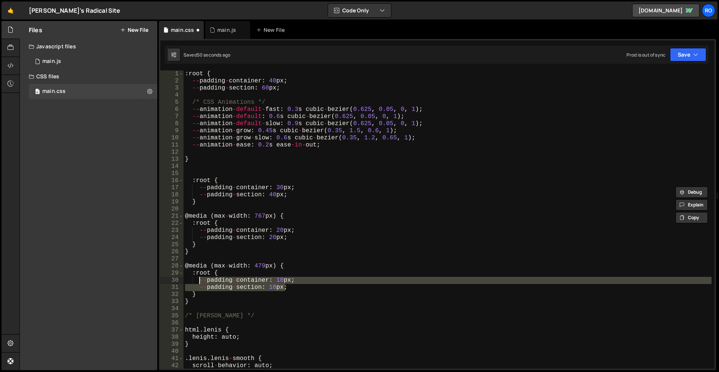
drag, startPoint x: 292, startPoint y: 285, endPoint x: 201, endPoint y: 280, distance: 91.1
click at [201, 280] on div ": root { -- padding - container : 40 px ; -- padding - section : 60 px ; /* CSS…" at bounding box center [447, 226] width 528 height 312
type textarea "--padding-container: 10px; --padding-section: 10px;"
paste textarea
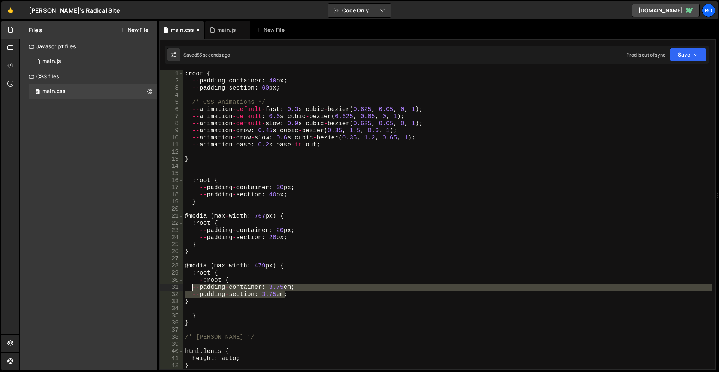
drag, startPoint x: 293, startPoint y: 293, endPoint x: 192, endPoint y: 287, distance: 102.0
click at [192, 287] on div ": root { -- padding - container : 40 px ; -- padding - section : 60 px ; /* CSS…" at bounding box center [447, 226] width 528 height 312
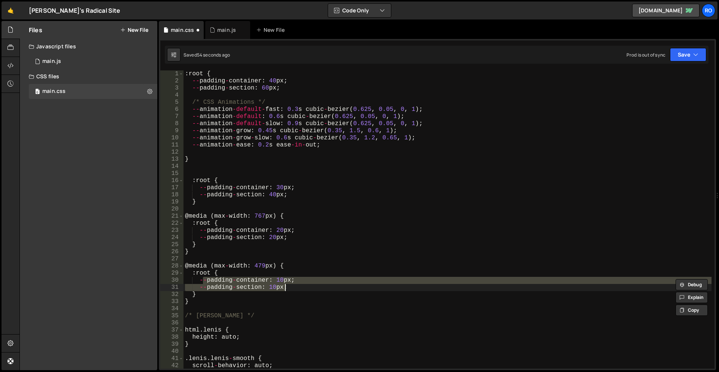
click at [295, 286] on div ": root { -- padding - container : 40 px ; -- padding - section : 60 px ; /* CSS…" at bounding box center [447, 219] width 528 height 298
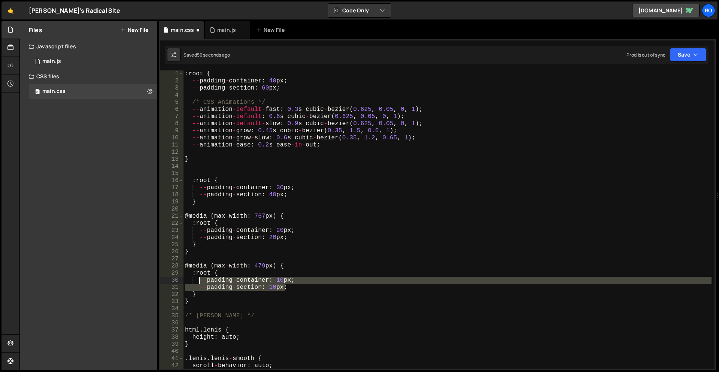
drag, startPoint x: 299, startPoint y: 286, endPoint x: 205, endPoint y: 281, distance: 94.8
click at [199, 282] on div ": root { -- padding - container : 40 px ; -- padding - section : 60 px ; /* CSS…" at bounding box center [447, 226] width 528 height 312
paste textarea "--padding-section: 3.75em"
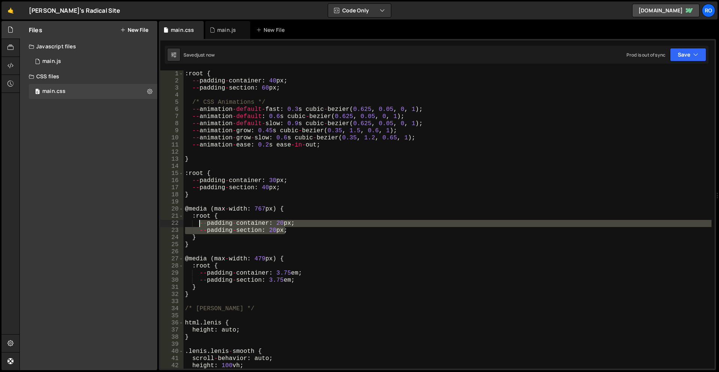
drag, startPoint x: 293, startPoint y: 230, endPoint x: 198, endPoint y: 225, distance: 94.8
click at [198, 225] on div ": root { -- padding - container : 40 px ; -- padding - section : 60 px ; /* CSS…" at bounding box center [447, 226] width 528 height 312
paste textarea "--padding-section: 3.75em"
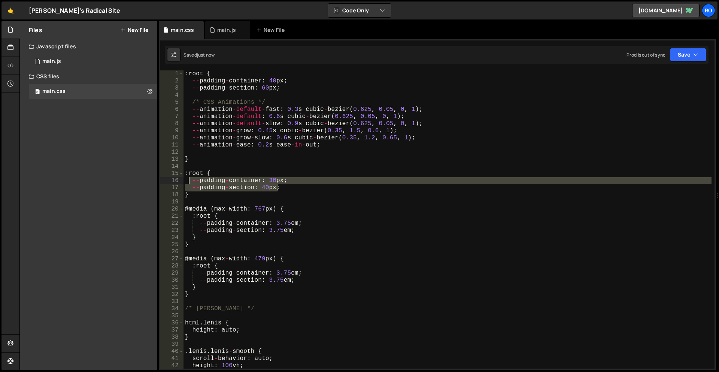
drag, startPoint x: 301, startPoint y: 189, endPoint x: 188, endPoint y: 179, distance: 113.1
click at [188, 179] on div ": root { -- padding - container : 40 px ; -- padding - section : 60 px ; /* CSS…" at bounding box center [447, 226] width 528 height 312
paste textarea "section: 3.75em"
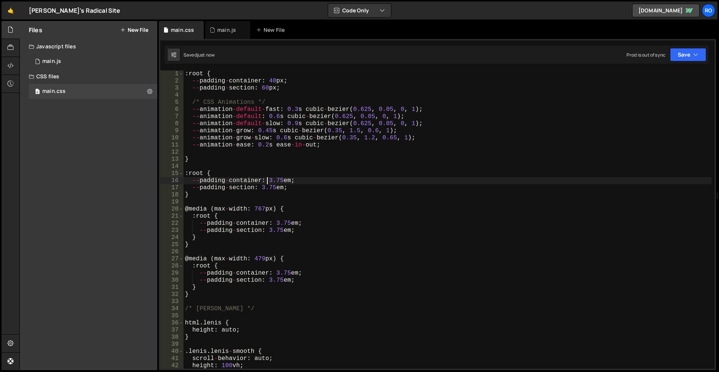
click at [267, 179] on div ": root { -- padding - container : 40 px ; -- padding - section : 60 px ; /* CSS…" at bounding box center [447, 226] width 528 height 312
drag, startPoint x: 280, startPoint y: 179, endPoint x: 269, endPoint y: 181, distance: 11.1
click at [269, 181] on div ": root { -- padding - container : 40 px ; -- padding - section : 60 px ; /* CSS…" at bounding box center [447, 226] width 528 height 312
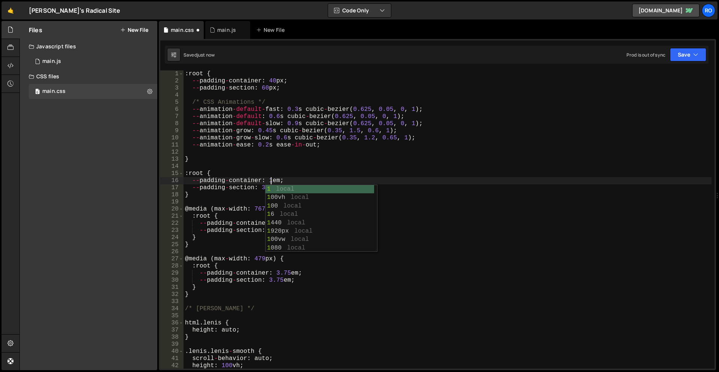
click at [274, 173] on div ": root { -- padding - container : 40 px ; -- padding - section : 60 px ; /* CSS…" at bounding box center [447, 226] width 528 height 312
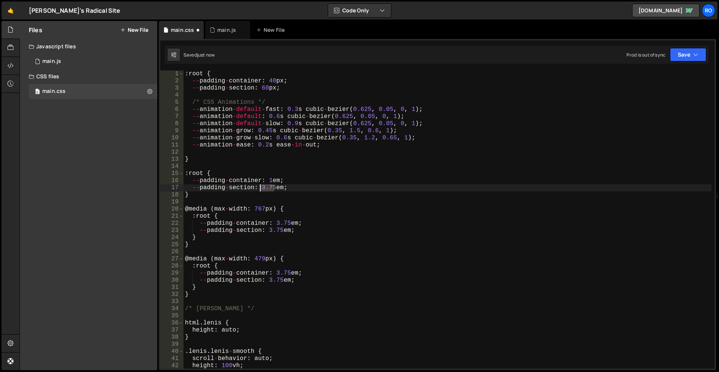
drag, startPoint x: 274, startPoint y: 187, endPoint x: 259, endPoint y: 187, distance: 15.3
click at [259, 187] on div ": root { -- padding - container : 40 px ; -- padding - section : 60 px ; /* CSS…" at bounding box center [447, 226] width 528 height 312
type textarea "--padding-section: 1em;"
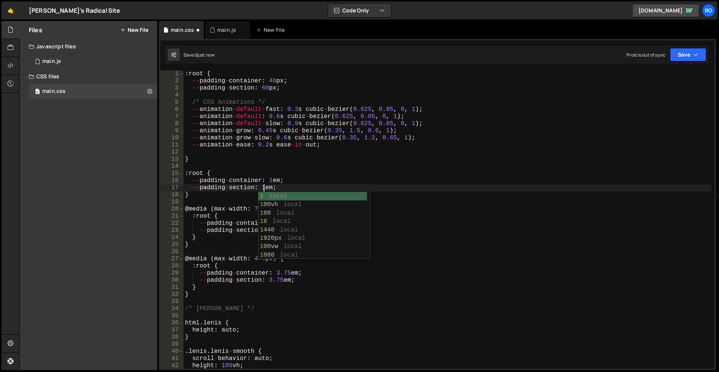
click at [376, 165] on div ": root { -- padding - container : 40 px ; -- padding - section : 60 px ; /* CSS…" at bounding box center [447, 226] width 528 height 312
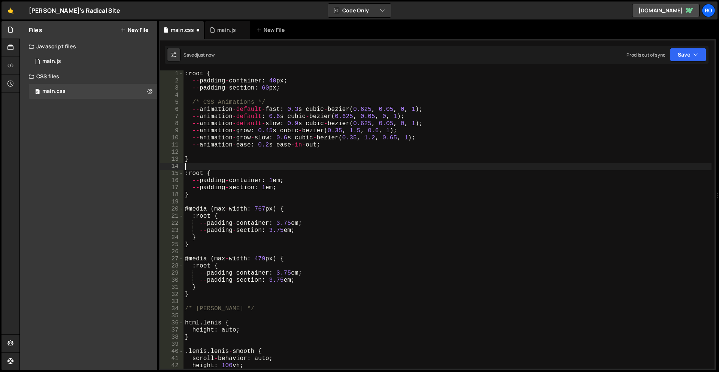
scroll to position [0, 0]
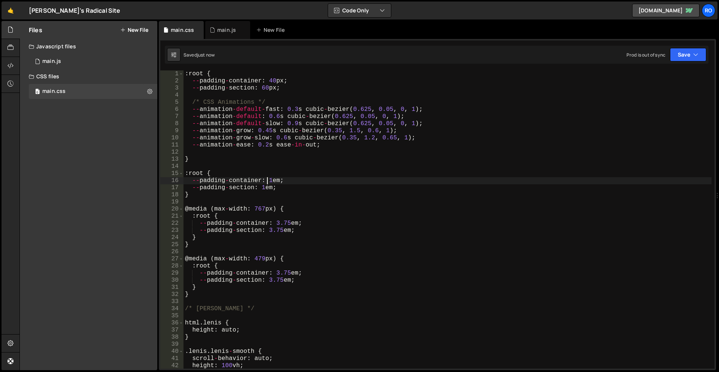
click at [267, 177] on div ": root { -- padding - container : 40 px ; -- padding - section : 60 px ; /* CSS…" at bounding box center [447, 226] width 528 height 312
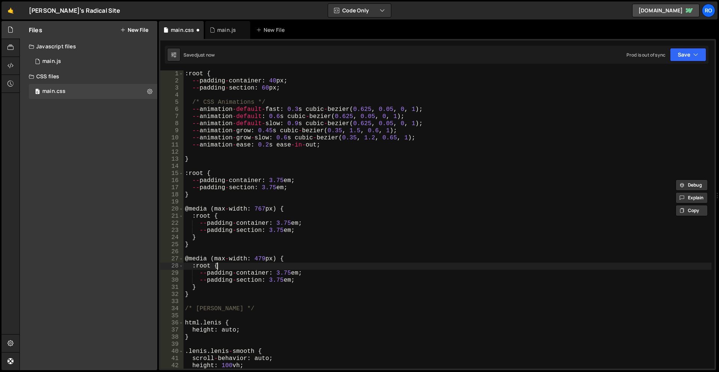
click at [275, 263] on div ": root { -- padding - container : 40 px ; -- padding - section : 60 px ; /* CSS…" at bounding box center [447, 226] width 528 height 312
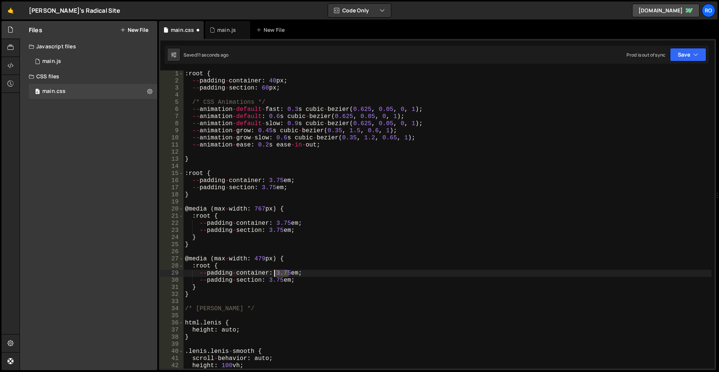
drag, startPoint x: 287, startPoint y: 272, endPoint x: 275, endPoint y: 272, distance: 12.4
click at [275, 272] on div ": root { -- padding - container : 40 px ; -- padding - section : 60 px ; /* CSS…" at bounding box center [447, 226] width 528 height 312
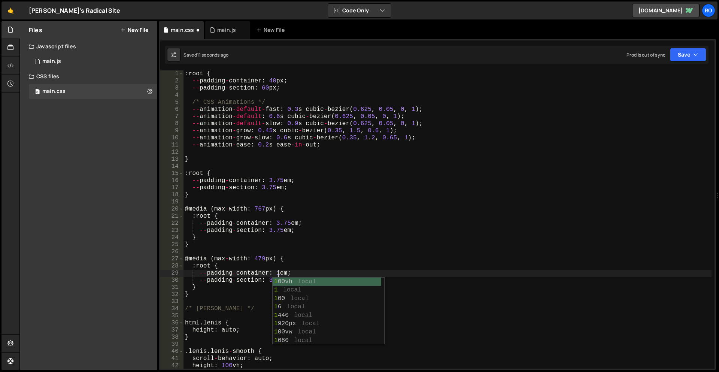
click at [282, 262] on div ": root { -- padding - container : 40 px ; -- padding - section : 60 px ; /* CSS…" at bounding box center [447, 226] width 528 height 312
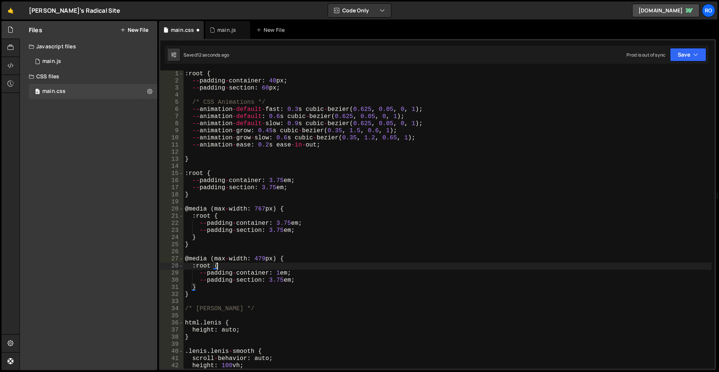
scroll to position [0, 1]
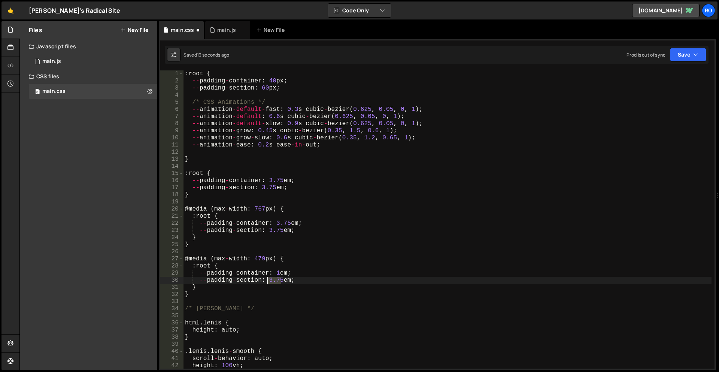
drag, startPoint x: 280, startPoint y: 280, endPoint x: 266, endPoint y: 279, distance: 13.5
click at [266, 279] on div ": root { -- padding - container : 40 px ; -- padding - section : 60 px ; /* CSS…" at bounding box center [447, 226] width 528 height 312
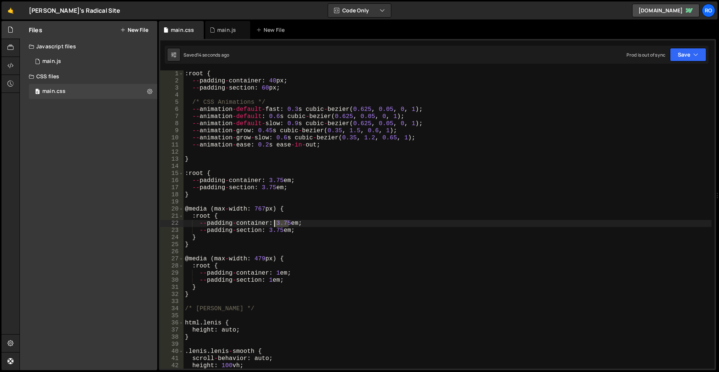
drag, startPoint x: 288, startPoint y: 222, endPoint x: 274, endPoint y: 222, distance: 13.8
click at [274, 222] on div ": root { -- padding - container : 40 px ; -- padding - section : 60 px ; /* CSS…" at bounding box center [447, 226] width 528 height 312
click at [280, 213] on div ": root { -- padding - container : 40 px ; -- padding - section : 60 px ; /* CSS…" at bounding box center [447, 226] width 528 height 312
drag, startPoint x: 280, startPoint y: 229, endPoint x: 266, endPoint y: 228, distance: 13.9
click at [266, 228] on div ": root { -- padding - container : 40 px ; -- padding - section : 60 px ; /* CSS…" at bounding box center [447, 226] width 528 height 312
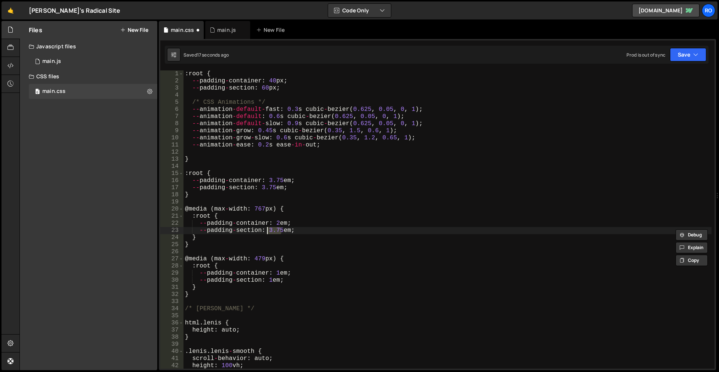
scroll to position [0, 5]
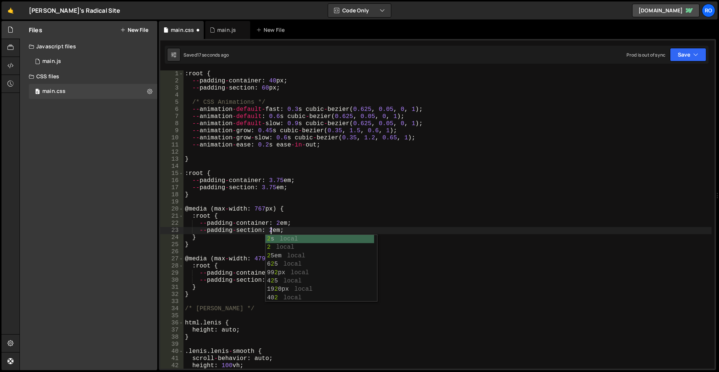
click at [360, 190] on div ": root { -- padding - container : 40 px ; -- padding - section : 60 px ; /* CSS…" at bounding box center [447, 226] width 528 height 312
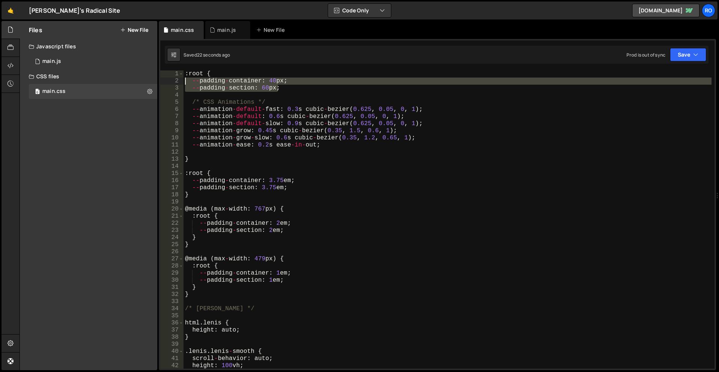
drag, startPoint x: 303, startPoint y: 87, endPoint x: 167, endPoint y: 79, distance: 136.5
click at [167, 79] on div "--padding-section: 3.75em; 1 2 3 4 5 6 7 8 9 10 11 12 13 14 15 16 17 18 19 20 2…" at bounding box center [437, 219] width 554 height 298
type textarea "--padding-container: 40px; --padding-section: 60px;"
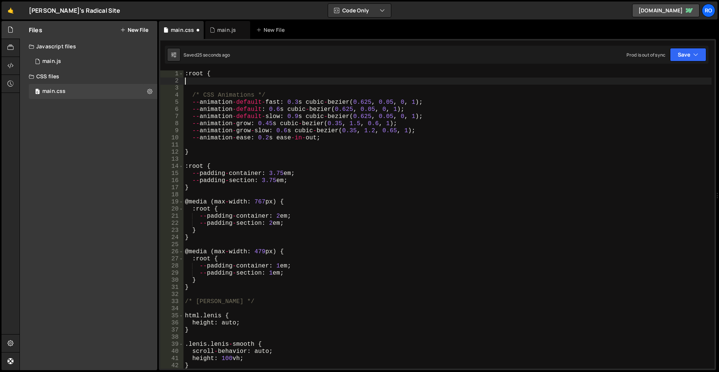
scroll to position [0, 0]
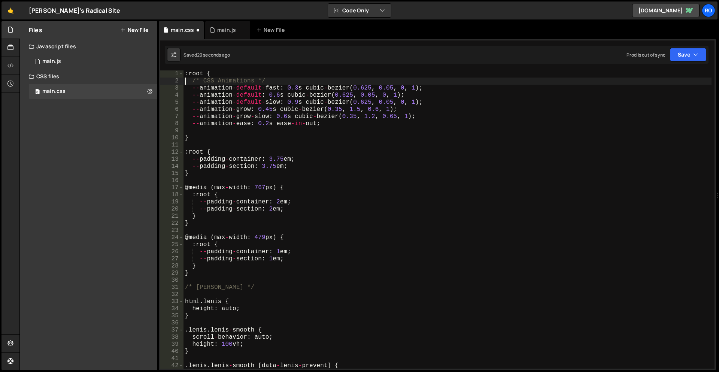
click at [308, 95] on div ": root { /* CSS Animations */ -- animation - default - fast : 0.3 s cubic - bez…" at bounding box center [447, 226] width 528 height 312
type textarea "--animation-default: 0.6s cubic-bezier(0.625, 0.05, 0, 1);"
click at [228, 30] on div "main.js" at bounding box center [226, 29] width 19 height 7
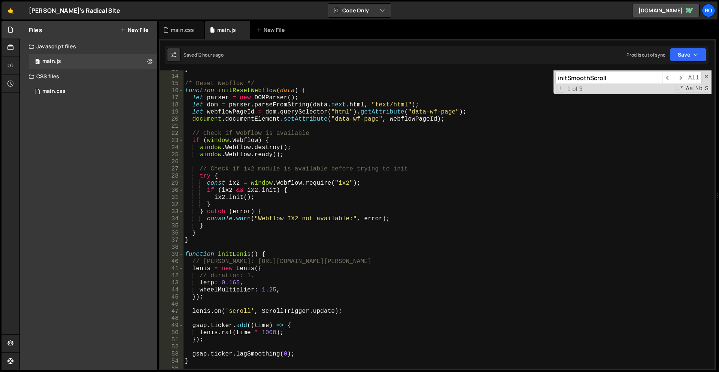
scroll to position [135, 0]
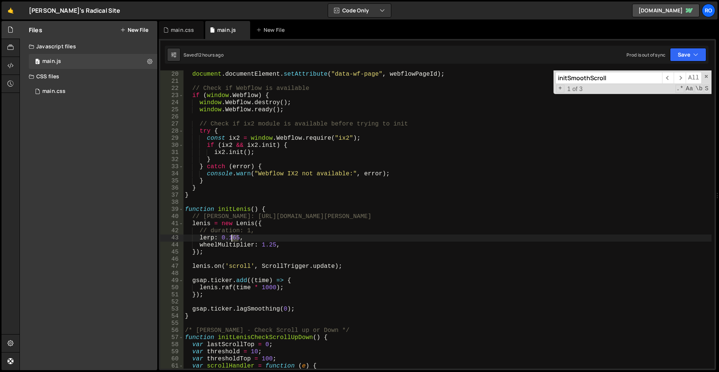
drag, startPoint x: 238, startPoint y: 239, endPoint x: 232, endPoint y: 239, distance: 5.6
click at [232, 239] on div "let webflowPageId = dom . querySelector ( "html" ) . getAttribute ( "data-wf-pa…" at bounding box center [447, 220] width 528 height 312
click at [198, 241] on div "let webflowPageId = dom . querySelector ( "html" ) . getAttribute ( "data-wf-pa…" at bounding box center [447, 220] width 528 height 312
click at [198, 246] on div "let webflowPageId = dom . querySelector ( "html" ) . getAttribute ( "data-wf-pa…" at bounding box center [447, 220] width 528 height 312
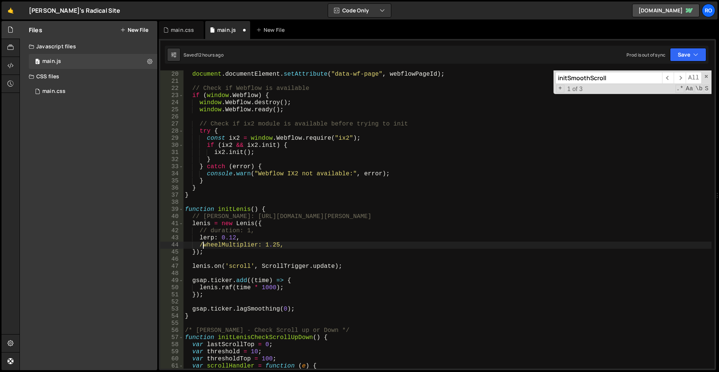
scroll to position [0, 1]
type textarea "//wheelMultiplier: 1.25,"
click at [365, 119] on div "let webflowPageId = dom . querySelector ( "html" ) . getAttribute ( "data-wf-pa…" at bounding box center [447, 220] width 528 height 312
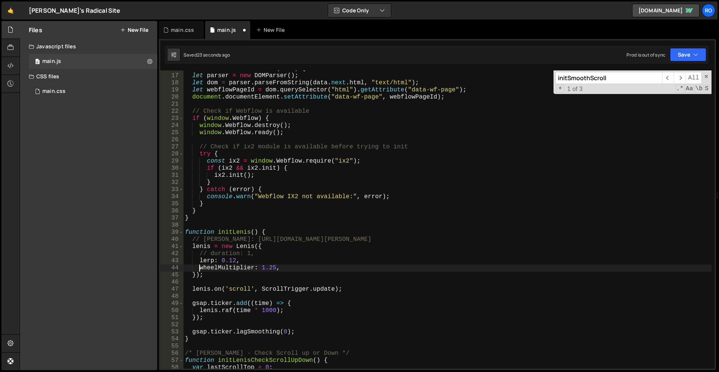
scroll to position [112, 0]
type textarea "lerp: 0.165,"
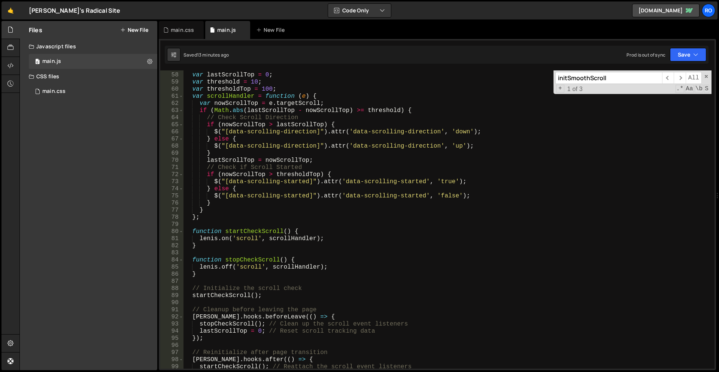
scroll to position [449, 0]
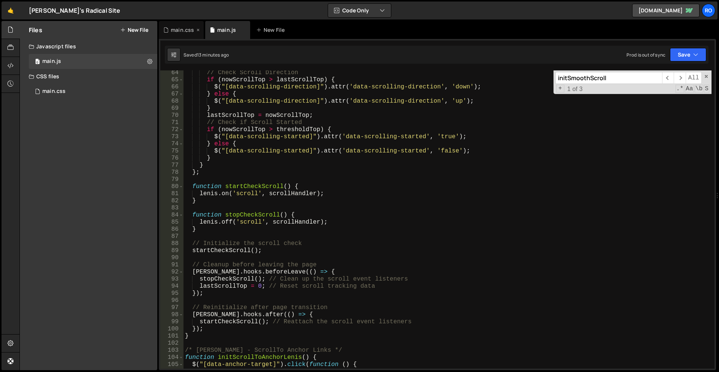
click at [171, 28] on div "main.css" at bounding box center [182, 29] width 23 height 7
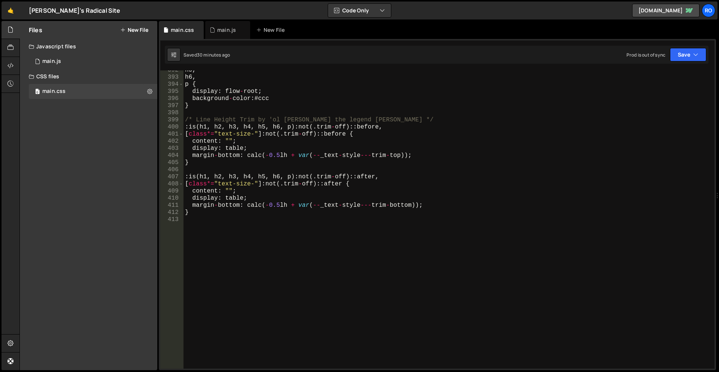
scroll to position [2740, 0]
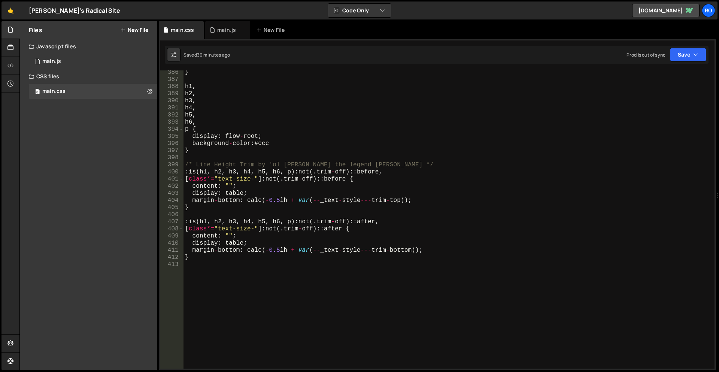
type textarea "margin-bottom: calc(-0.5lh + var(--_text-style---trim-bottom));"
drag, startPoint x: 357, startPoint y: 251, endPoint x: 325, endPoint y: 251, distance: 32.2
click at [325, 251] on div "} h1 , h2 , h3 , h4 , h5 , h6 , p { display : flow - root ; background - color …" at bounding box center [447, 225] width 528 height 312
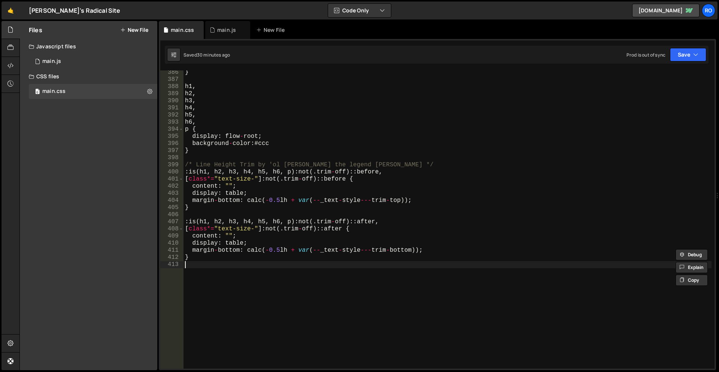
click at [318, 274] on div "} h1 , h2 , h3 , h4 , h5 , h6 , p { display : flow - root ; background - color …" at bounding box center [447, 225] width 528 height 312
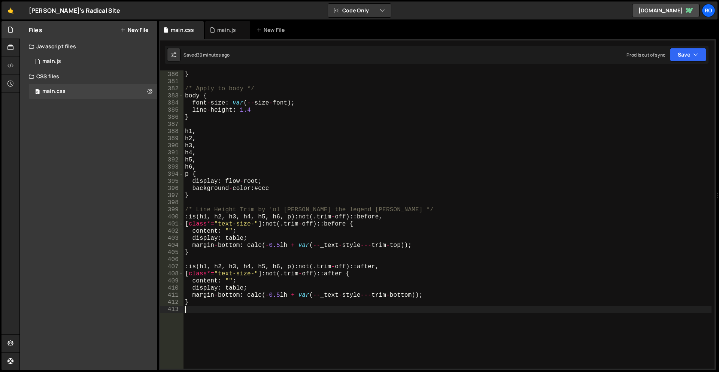
scroll to position [2695, 0]
click at [309, 186] on div "} } /* Apply to body */ body { font - size : var ( -- size - font ) ; line - he…" at bounding box center [447, 220] width 528 height 312
type textarea "background-color: #ccc"
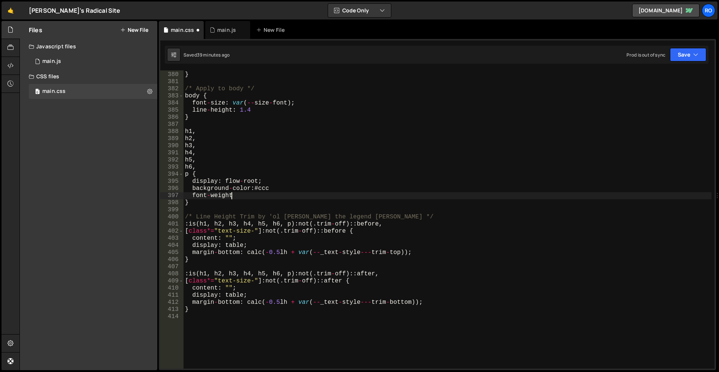
scroll to position [0, 3]
paste textarea "--_text-style---font-weight"
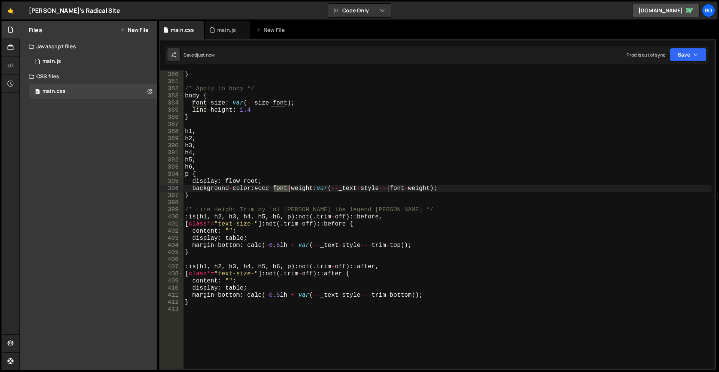
drag, startPoint x: 275, startPoint y: 188, endPoint x: 375, endPoint y: 185, distance: 100.7
click at [375, 185] on div "} } /* Apply to body */ body { font - size : var ( -- size - font ) ; line - he…" at bounding box center [447, 220] width 528 height 312
click at [274, 186] on div "} } /* Apply to body */ body { font - size : var ( -- size - font ) ; line - he…" at bounding box center [447, 219] width 528 height 298
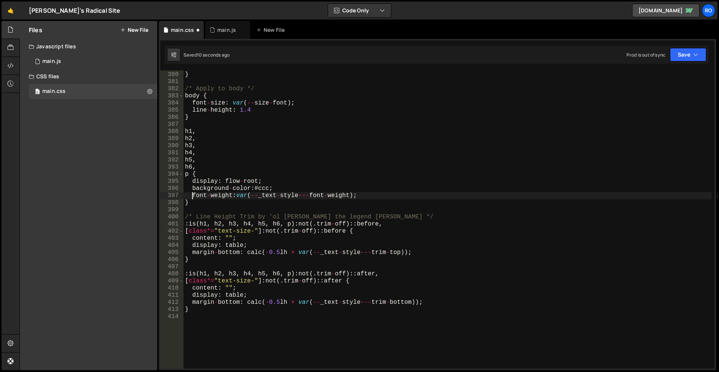
scroll to position [0, 1]
click at [80, 63] on div "0 main.js 0" at bounding box center [93, 61] width 128 height 15
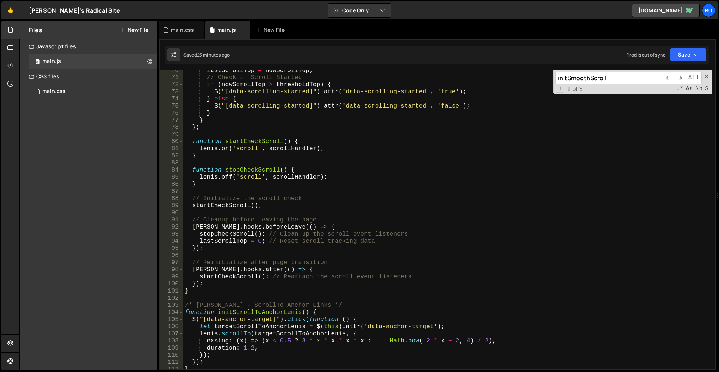
scroll to position [584, 0]
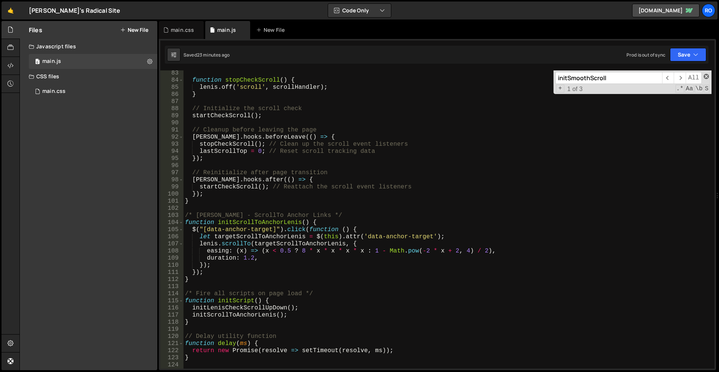
click at [707, 74] on span at bounding box center [705, 76] width 5 height 5
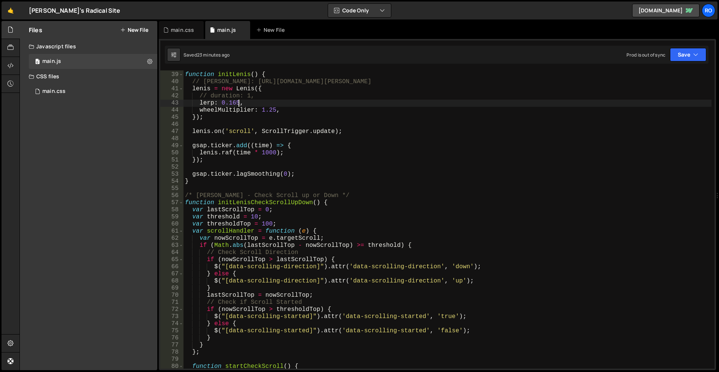
scroll to position [0, 0]
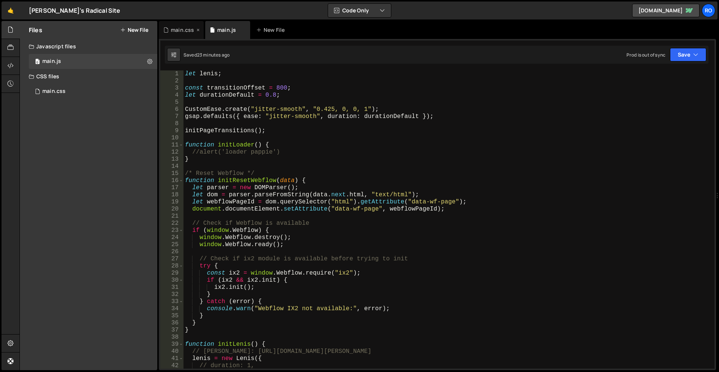
click at [185, 31] on div "main.css" at bounding box center [182, 29] width 23 height 7
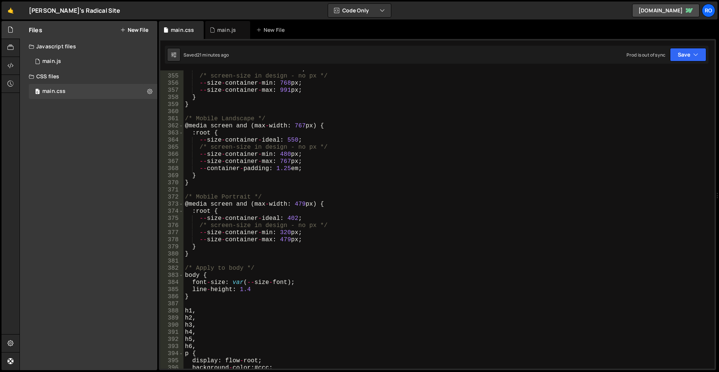
scroll to position [2560, 0]
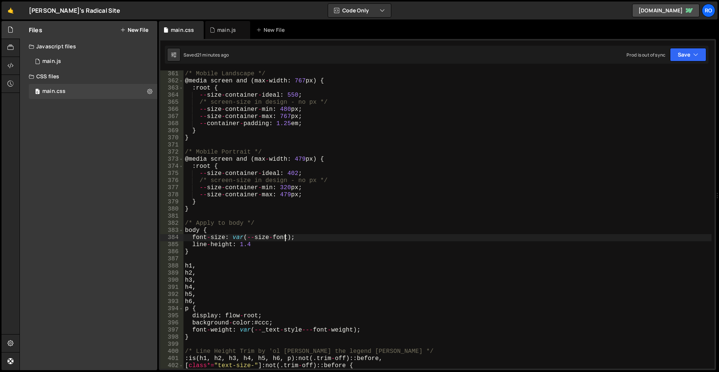
click at [285, 241] on div "/* Mobile Landscape */ @ media screen and ( max - width : 767 px ) { : root { -…" at bounding box center [447, 226] width 528 height 312
click at [287, 248] on div "/* Mobile Landscape */ @ media screen and ( max - width : 767 px ) { : root { -…" at bounding box center [447, 226] width 528 height 312
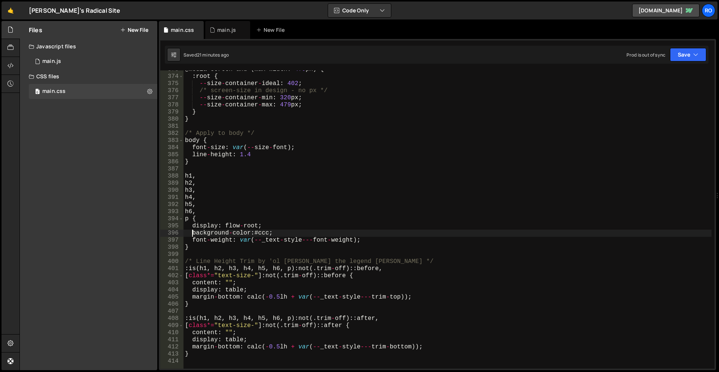
click at [193, 233] on div "@ media screen and ( max - width : 479 px ) { : root { -- size - container - id…" at bounding box center [447, 222] width 528 height 312
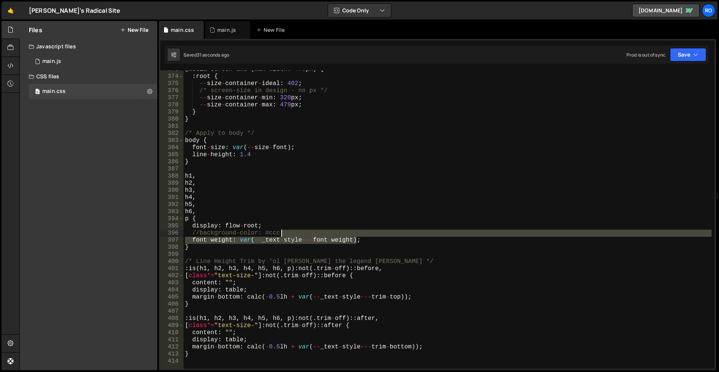
drag, startPoint x: 386, startPoint y: 238, endPoint x: 379, endPoint y: 231, distance: 9.5
click at [379, 231] on div "@ media screen and ( max - width : 479 px ) { : root { -- size - container - id…" at bounding box center [447, 222] width 528 height 312
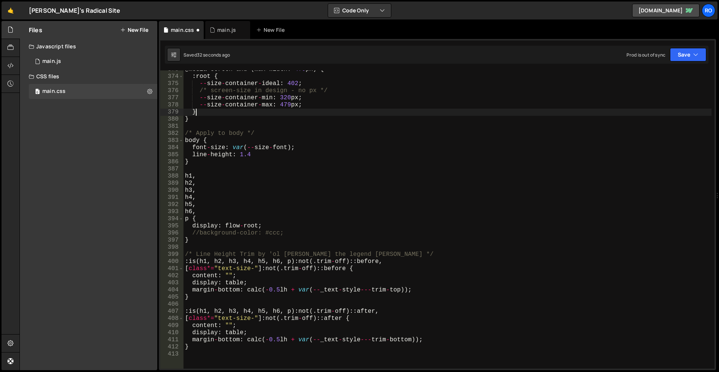
click at [652, 111] on div "@ media screen and ( max - width : 479 px ) { : root { -- size - container - id…" at bounding box center [447, 222] width 528 height 312
click at [579, 131] on div "@ media screen and ( max - width : 479 px ) { : root { -- size - container - id…" at bounding box center [447, 222] width 528 height 312
drag, startPoint x: 52, startPoint y: 145, endPoint x: 100, endPoint y: 146, distance: 48.3
click at [52, 145] on div "Files New File Javascript files 0 main.js 0 CSS files 0 main.css 0 Copy share l…" at bounding box center [88, 195] width 137 height 349
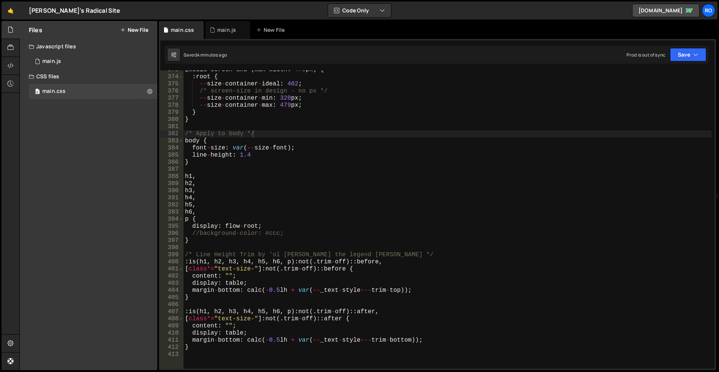
scroll to position [2650, 0]
click at [199, 231] on div "@ media screen and ( max - width : 479 px ) { : root { -- size - container - id…" at bounding box center [447, 222] width 528 height 312
click at [351, 234] on div "@ media screen and ( max - width : 479 px ) { : root { -- size - container - id…" at bounding box center [447, 222] width 528 height 312
click at [192, 234] on div "@ media screen and ( max - width : 479 px ) { : root { -- size - container - id…" at bounding box center [447, 222] width 528 height 312
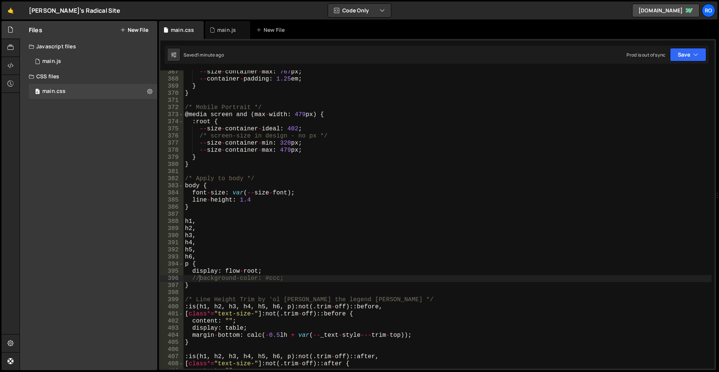
drag, startPoint x: 626, startPoint y: 127, endPoint x: 595, endPoint y: 106, distance: 38.2
click at [626, 127] on div "-- size - container - max : 767 px ; -- container - padding : 1.25 em ; } } /* …" at bounding box center [447, 224] width 528 height 312
type textarea "--size-container-ideal: 402;"
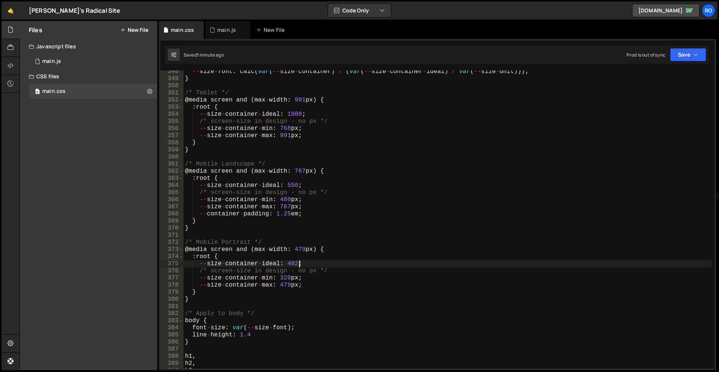
scroll to position [2380, 0]
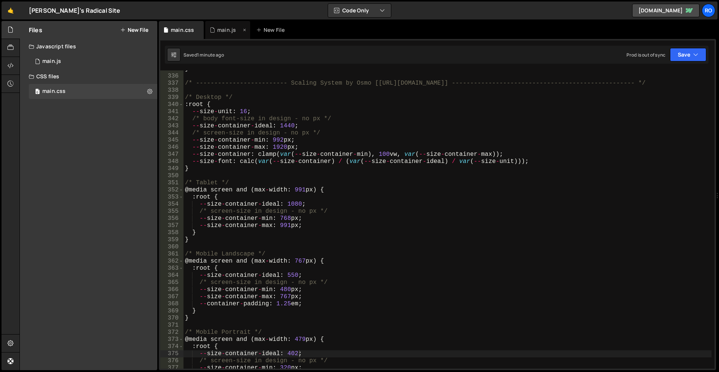
click at [223, 27] on div "main.js" at bounding box center [226, 29] width 19 height 7
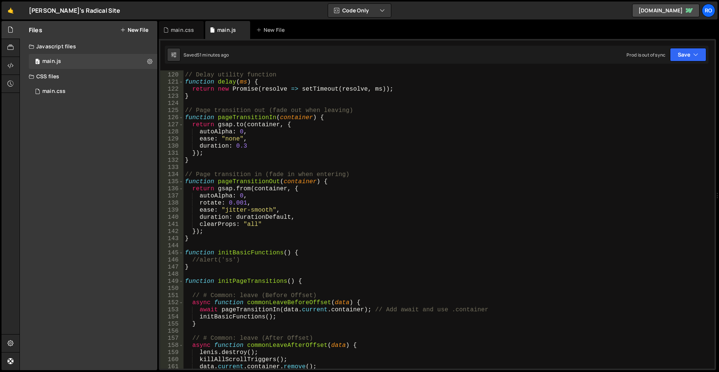
scroll to position [846, 0]
click at [269, 123] on div "// Delay utility function function delay ( ms ) { return new Promise ( resolve …" at bounding box center [447, 220] width 528 height 312
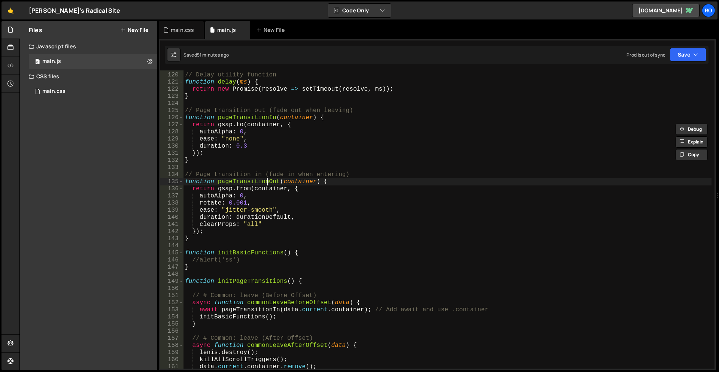
click at [266, 179] on div "// Delay utility function function delay ( ms ) { return new Promise ( resolve …" at bounding box center [447, 220] width 528 height 312
type textarea "function pageTransitionOut(container) {"
click at [266, 179] on div "// Delay utility function function delay ( ms ) { return new Promise ( resolve …" at bounding box center [447, 220] width 528 height 312
type input "pageTransitionOut"
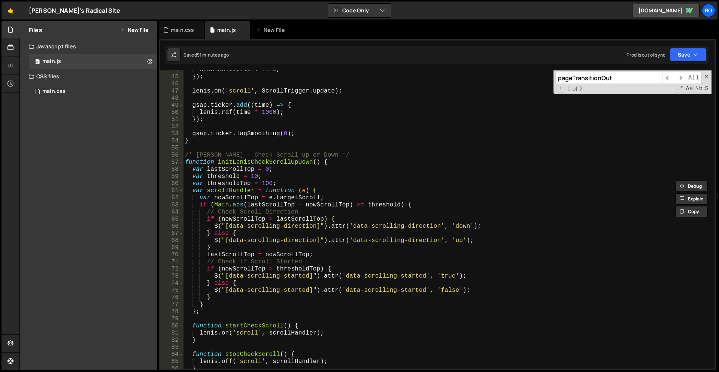
scroll to position [0, 0]
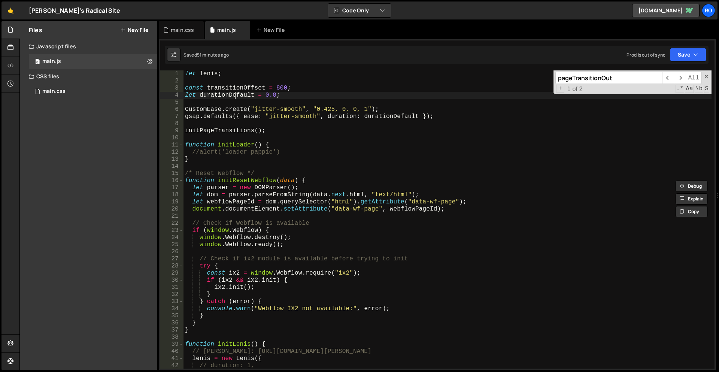
click at [235, 94] on div "let [PERSON_NAME] ; const transitionOffset = 800 ; let durationDefault = 0.8 ; …" at bounding box center [447, 226] width 528 height 312
click at [241, 88] on div "let [PERSON_NAME] ; const transitionOffset = 800 ; let durationDefault = 0.8 ; …" at bounding box center [447, 226] width 528 height 312
type textarea "const transitionOffset = 800;"
click at [241, 88] on div "let [PERSON_NAME] ; const transitionOffset = 800 ; let durationDefault = 0.8 ; …" at bounding box center [447, 226] width 528 height 312
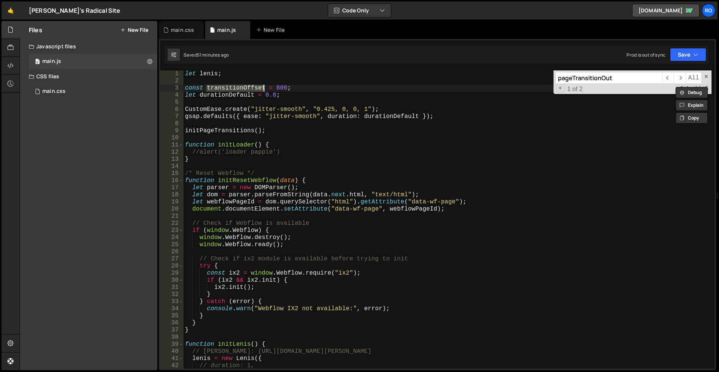
type input "transitionOffset"
click at [283, 88] on div "let [PERSON_NAME] ; const transitionOffset = 800 ; let durationDefault = 0.8 ; …" at bounding box center [447, 226] width 528 height 312
click at [484, 293] on div "let [PERSON_NAME] ; const transitionOffset = 0 ; let durationDefault = 0.8 ; Cu…" at bounding box center [447, 226] width 528 height 312
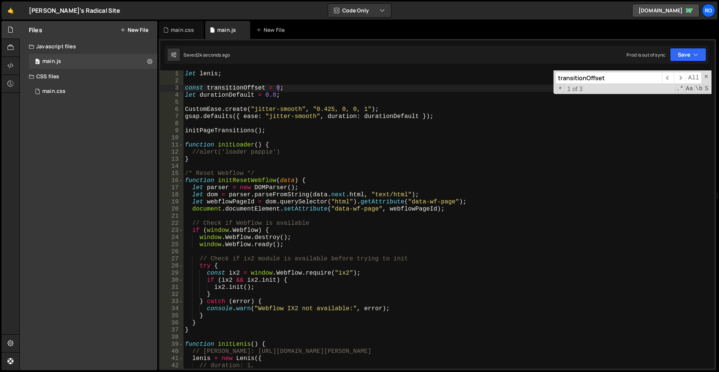
type textarea "}"
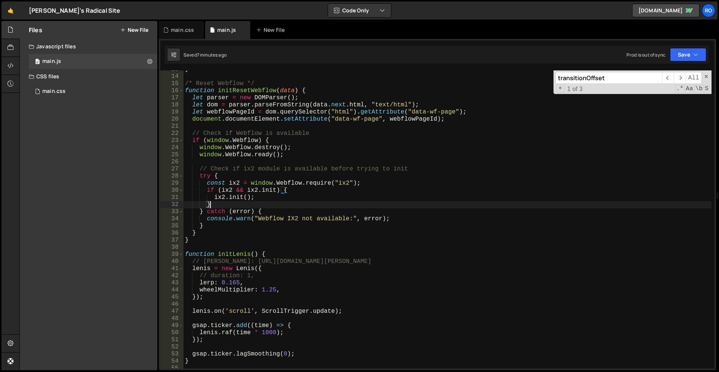
scroll to position [45, 0]
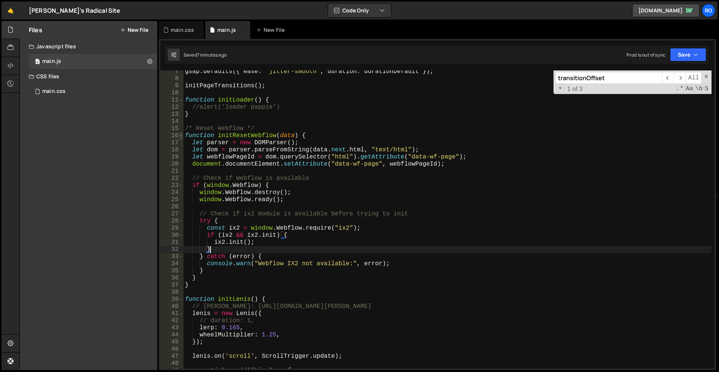
click at [180, 135] on span at bounding box center [181, 135] width 4 height 7
click at [705, 76] on span at bounding box center [705, 76] width 5 height 5
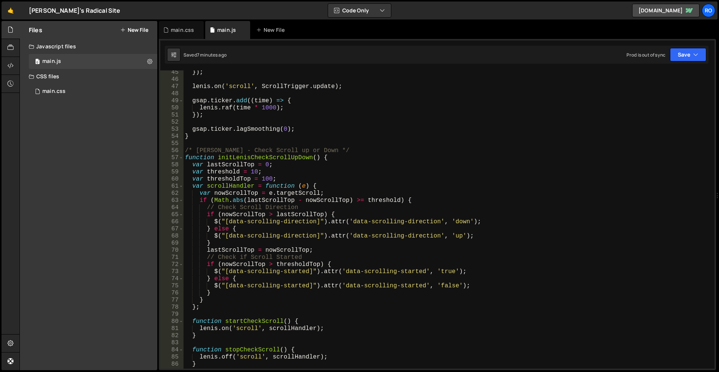
scroll to position [0, 0]
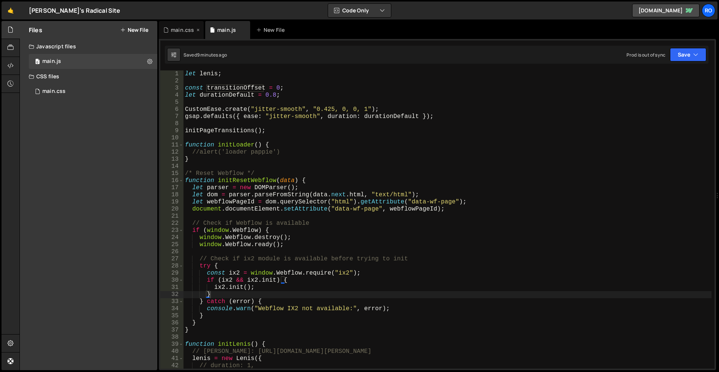
click at [185, 29] on div "main.css" at bounding box center [182, 29] width 23 height 7
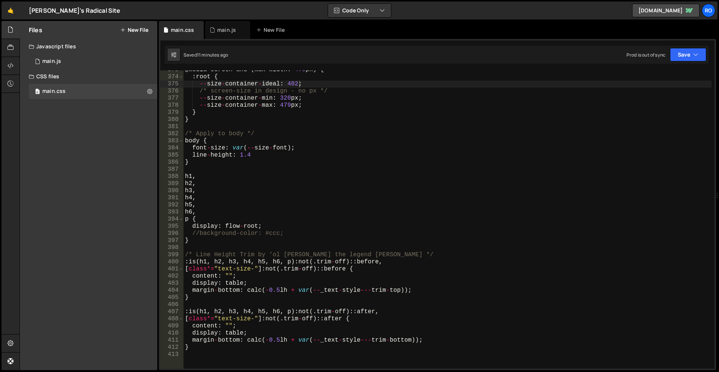
scroll to position [2560, 0]
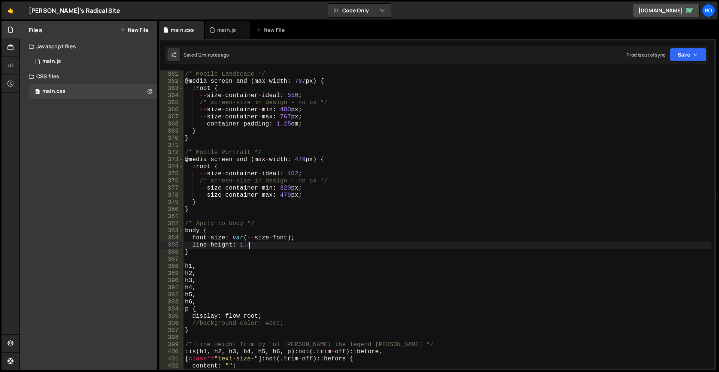
click at [271, 244] on div "/* Mobile Landscape */ @ media screen and ( max - width : 767 px ) { : root { -…" at bounding box center [447, 220] width 528 height 312
type textarea "line-height: 1.4;"
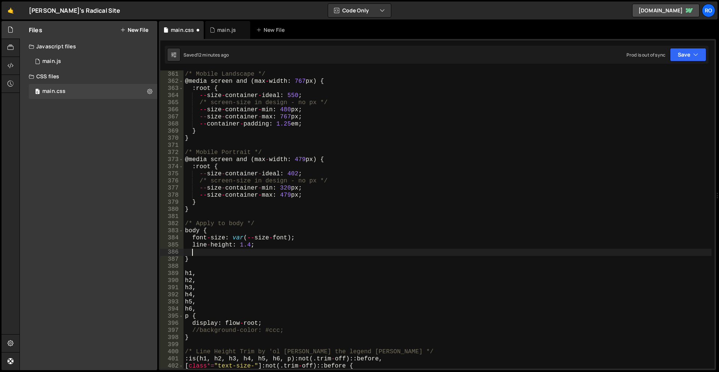
paste textarea "text-wrap: pretty;"
click at [271, 250] on div "/* Mobile Landscape */ @ media screen and ( max - width : 767 px ) { : root { -…" at bounding box center [447, 220] width 528 height 312
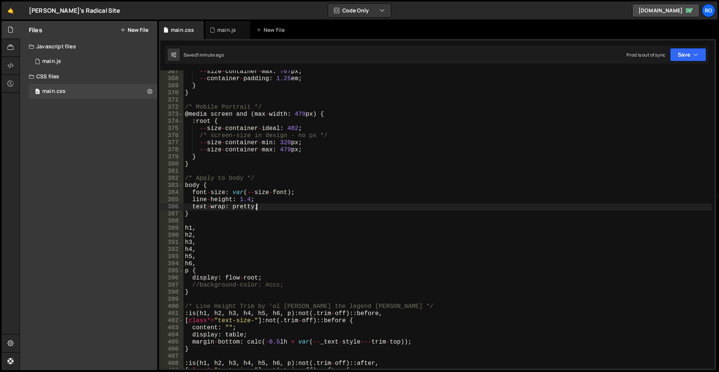
scroll to position [2605, 0]
click at [228, 186] on div "-- size - container - max : 767 px ; -- container - padding : 1.25 em ; } } /* …" at bounding box center [447, 224] width 528 height 312
type textarea "body {"
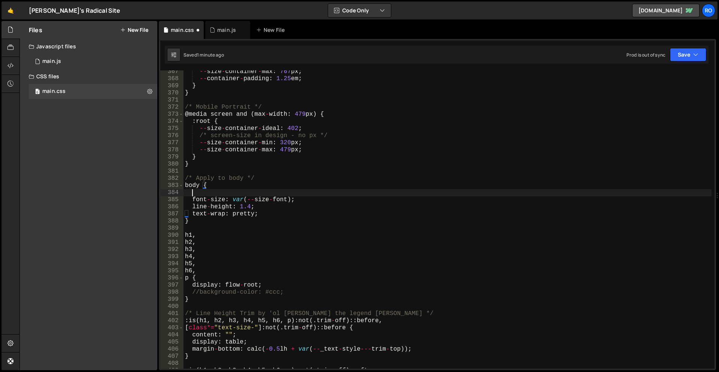
paste textarea "-webkit-font-smoothing: antialiased;"
click at [237, 221] on div "-- size - container - max : 767 px ; -- container - padding : 1.25 em ; } } /* …" at bounding box center [447, 224] width 528 height 312
type textarea "}"
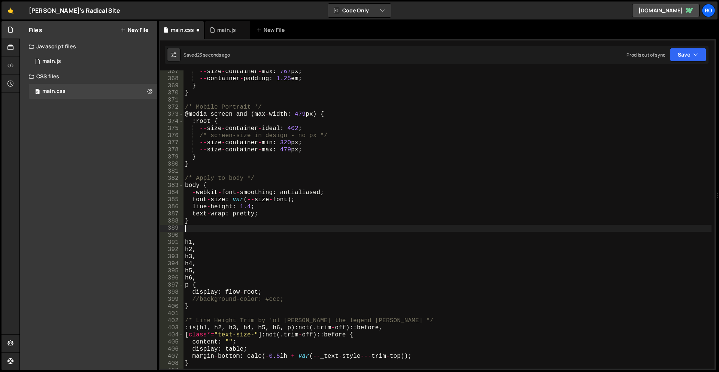
paste textarea "}"
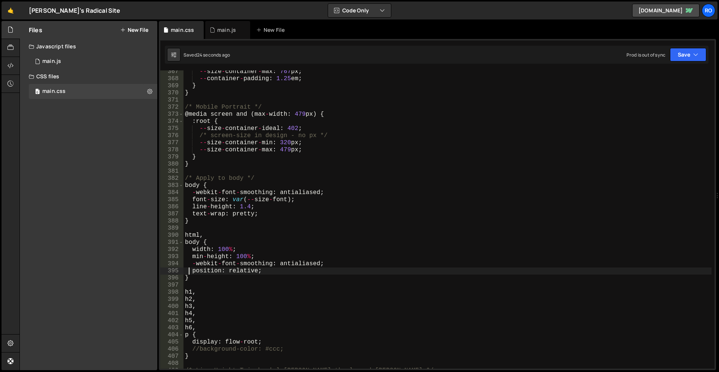
scroll to position [2695, 0]
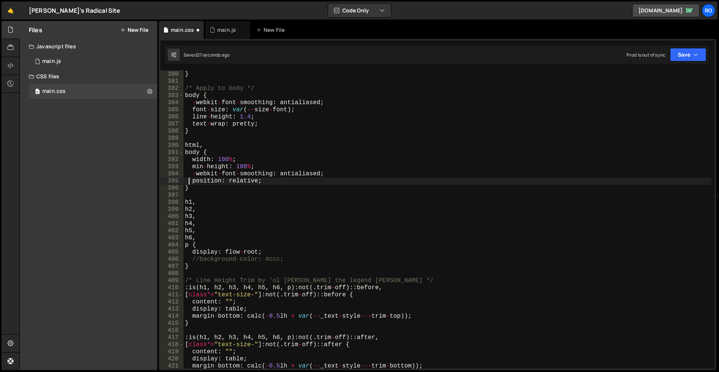
click at [269, 268] on div "} } /* Apply to body */ body { - webkit - font - smoothing : antialiased ; font…" at bounding box center [447, 220] width 528 height 312
type textarea "}"
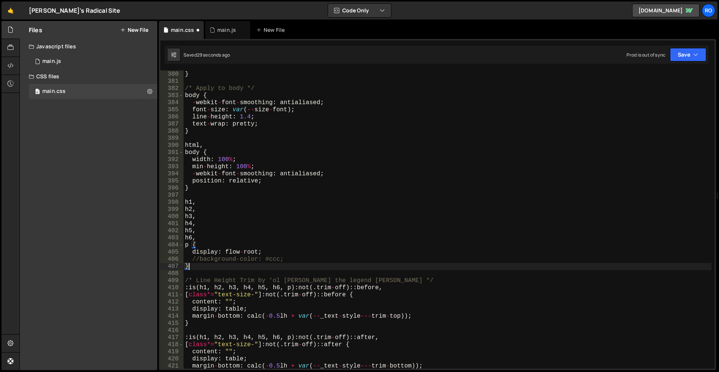
click at [243, 188] on div "} } /* Apply to body */ body { - webkit - font - smoothing : antialiased ; font…" at bounding box center [447, 220] width 528 height 312
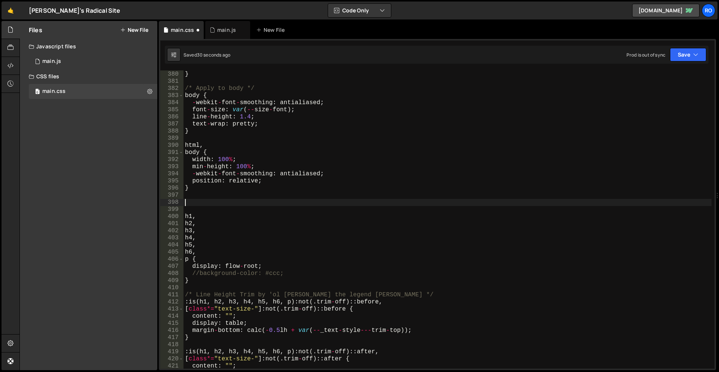
paste textarea "}"
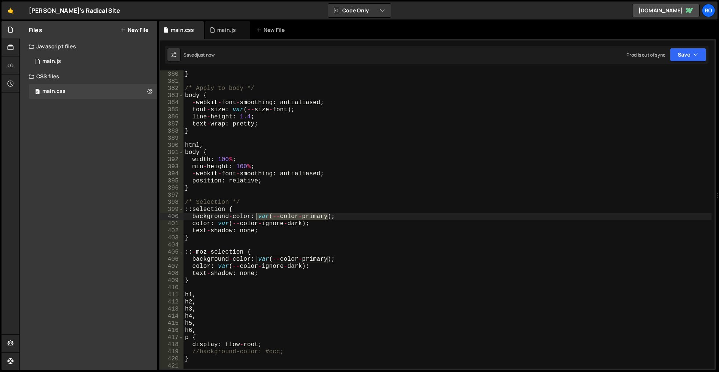
drag, startPoint x: 329, startPoint y: 215, endPoint x: 258, endPoint y: 218, distance: 71.2
click at [258, 218] on div "} } /* Apply to body */ body { - webkit - font - smoothing : antialiased ; font…" at bounding box center [447, 220] width 528 height 312
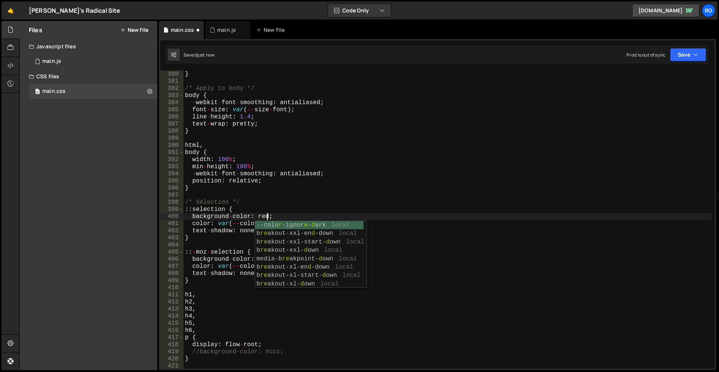
scroll to position [0, 5]
click at [261, 215] on div "} } /* Apply to body */ body { - webkit - font - smoothing : antialiased ; font…" at bounding box center [447, 220] width 528 height 312
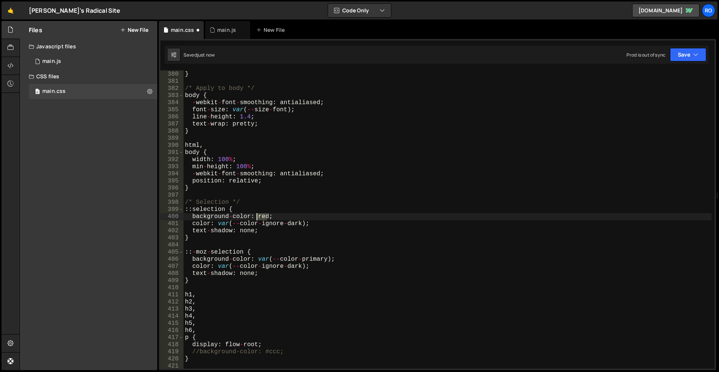
click at [261, 215] on div "} } /* Apply to body */ body { - webkit - font - smoothing : antialiased ; font…" at bounding box center [447, 220] width 528 height 312
drag, startPoint x: 330, startPoint y: 259, endPoint x: 256, endPoint y: 259, distance: 73.7
click at [256, 259] on div "} } /* Apply to body */ body { - webkit - font - smoothing : antialiased ; font…" at bounding box center [447, 220] width 528 height 312
paste textarea "red"
drag, startPoint x: 303, startPoint y: 224, endPoint x: 217, endPoint y: 226, distance: 86.5
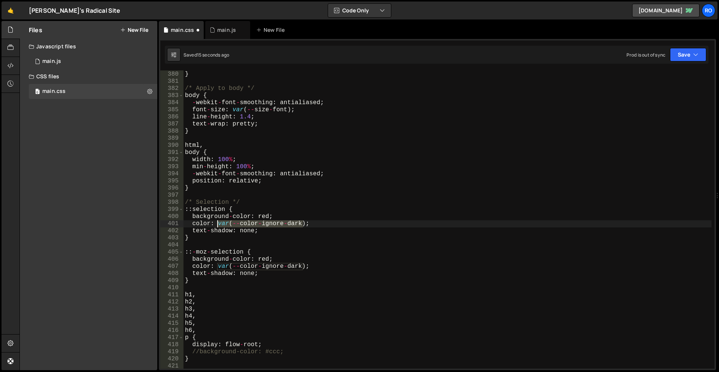
click at [217, 226] on div "} } /* Apply to body */ body { - webkit - font - smoothing : antialiased ; font…" at bounding box center [447, 220] width 528 height 312
click at [220, 221] on div "} } /* Apply to body */ body { - webkit - font - smoothing : antialiased ; font…" at bounding box center [447, 220] width 528 height 312
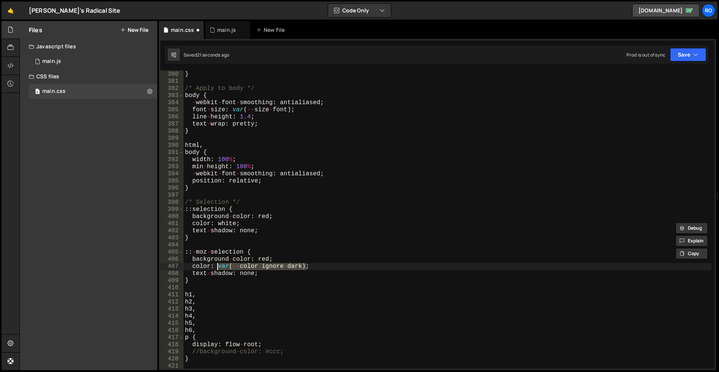
drag, startPoint x: 305, startPoint y: 266, endPoint x: 218, endPoint y: 266, distance: 86.5
click at [218, 266] on div "} } /* Apply to body */ body { - webkit - font - smoothing : antialiased ; font…" at bounding box center [447, 220] width 528 height 312
paste textarea "white"
type textarea "color: white;"
click at [342, 244] on div "} } /* Apply to body */ body { - webkit - font - smoothing : antialiased ; font…" at bounding box center [447, 220] width 528 height 312
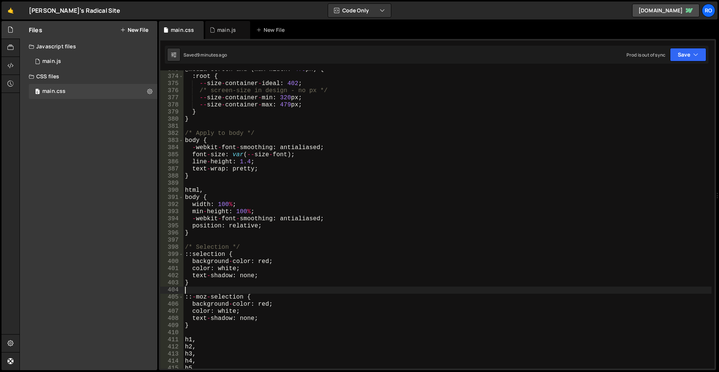
scroll to position [2695, 0]
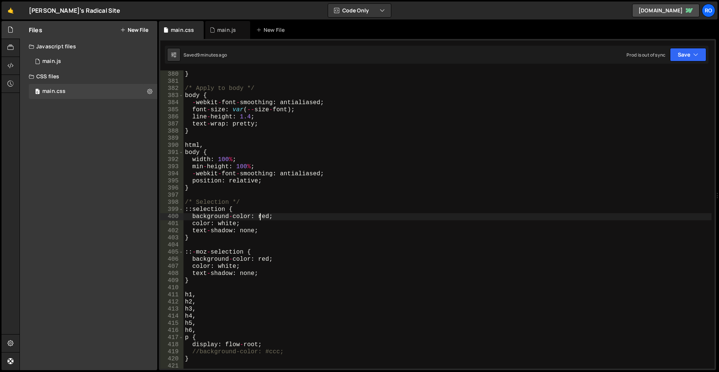
click at [261, 215] on div "} } /* Apply to body */ body { - webkit - font - smoothing : antialiased ; font…" at bounding box center [447, 220] width 528 height 312
drag, startPoint x: 288, startPoint y: 110, endPoint x: 284, endPoint y: 132, distance: 22.7
click at [248, 110] on div "} } /* Apply to body */ body { - webkit - font - smoothing : antialiased ; font…" at bounding box center [447, 220] width 528 height 312
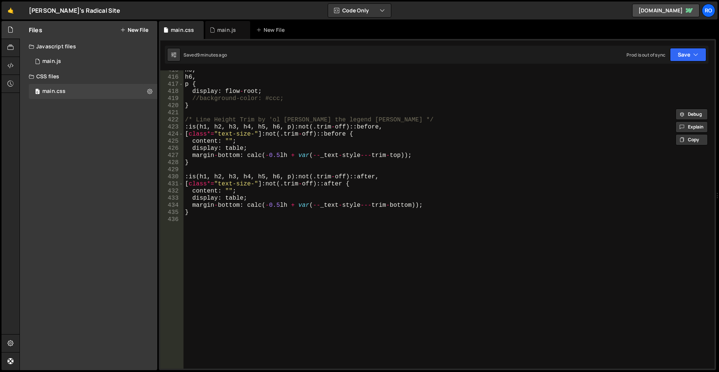
scroll to position [2948, 0]
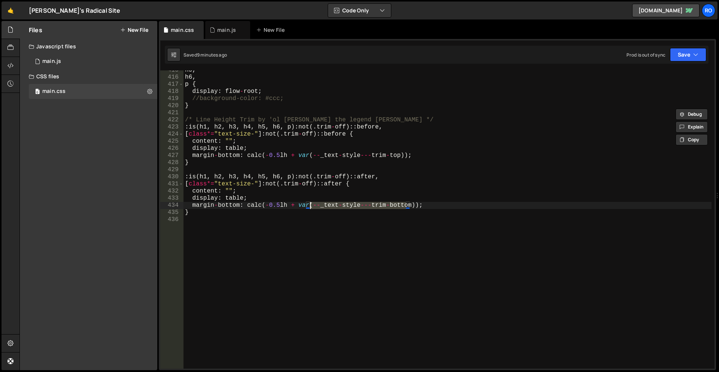
drag, startPoint x: 407, startPoint y: 205, endPoint x: 308, endPoint y: 204, distance: 98.8
click at [308, 204] on div "h5 , h6 , p { display : flow - root ; //background-color: #ccc; } /* Line Heigh…" at bounding box center [447, 223] width 528 height 312
drag, startPoint x: 296, startPoint y: 204, endPoint x: 411, endPoint y: 205, distance: 114.5
click at [411, 205] on div "h5 , h6 , p { display : flow - root ; //background-color: #ccc; } /* Line Heigh…" at bounding box center [447, 223] width 528 height 312
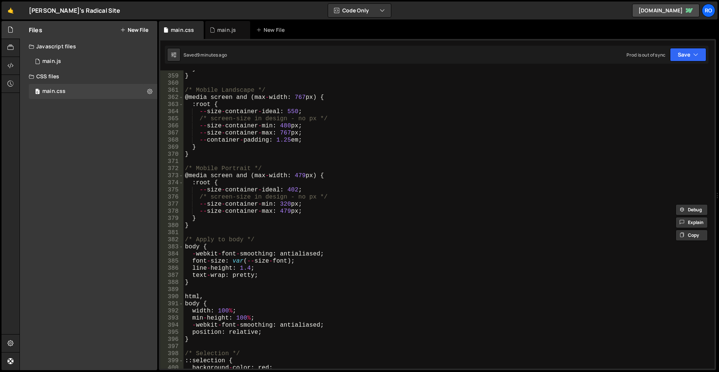
scroll to position [2634, 0]
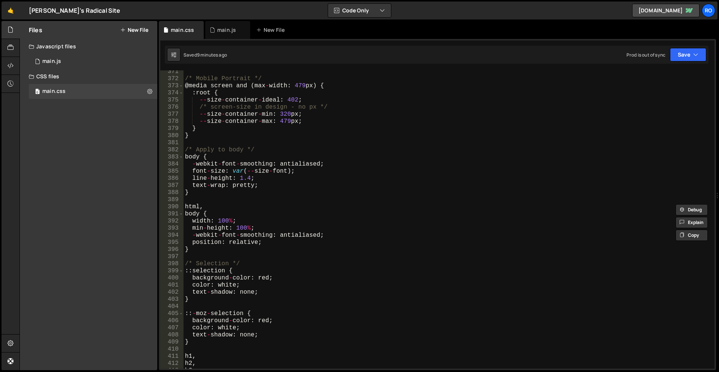
click at [262, 277] on div "/* Mobile Portrait */ @ media screen and ( max - width : 479 px ) { : root { --…" at bounding box center [447, 224] width 528 height 312
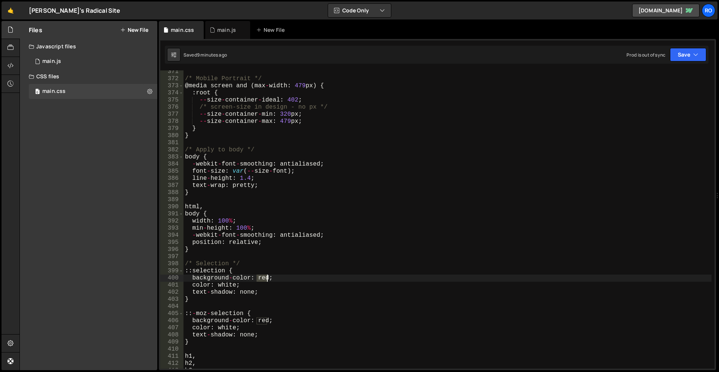
click at [262, 277] on div "/* Mobile Portrait */ @ media screen and ( max - width : 479 px ) { : root { --…" at bounding box center [447, 224] width 528 height 312
paste textarea "var(--_text-style---trim-bottom)"
click at [262, 322] on div "/* Mobile Portrait */ @ media screen and ( max - width : 479 px ) { : root { --…" at bounding box center [447, 224] width 528 height 312
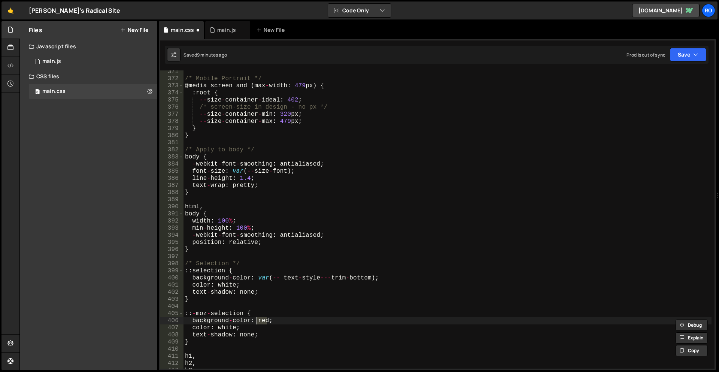
paste textarea "var(--_text-style---trim-bottom)"
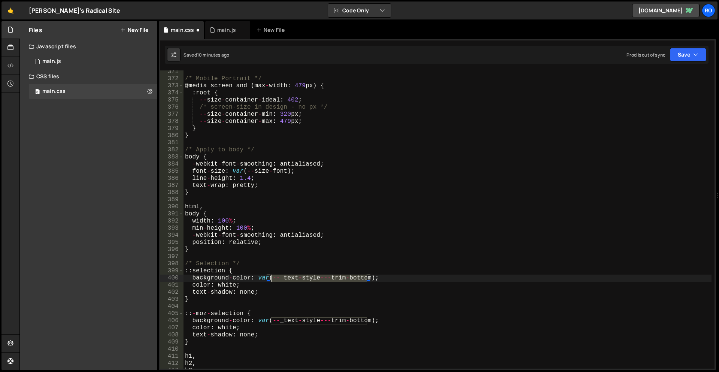
drag, startPoint x: 367, startPoint y: 278, endPoint x: 269, endPoint y: 279, distance: 97.7
click at [269, 279] on div "/* Mobile Portrait */ @ media screen and ( max - width : 479 px ) { : root { --…" at bounding box center [447, 224] width 528 height 312
paste textarea "swatch--brand-500"
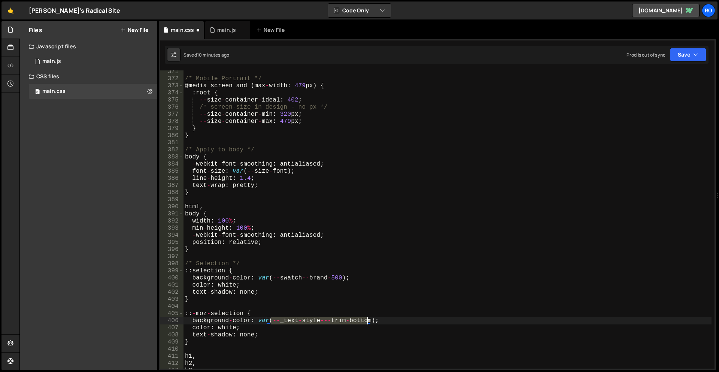
drag, startPoint x: 270, startPoint y: 320, endPoint x: 367, endPoint y: 320, distance: 96.6
click at [367, 320] on div "/* Mobile Portrait */ @ media screen and ( max - width : 479 px ) { : root { --…" at bounding box center [447, 224] width 528 height 312
paste textarea "swatch--brand-500"
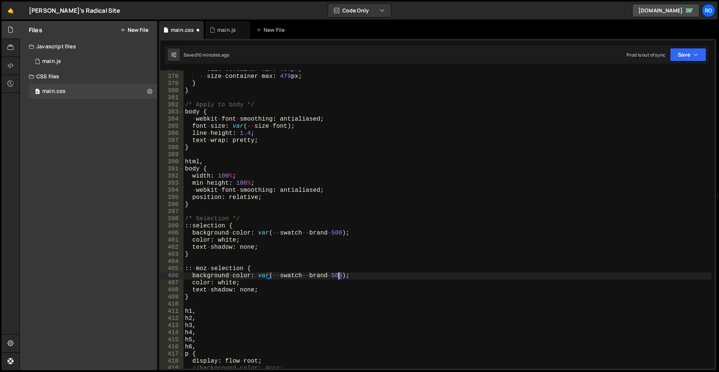
scroll to position [2679, 0]
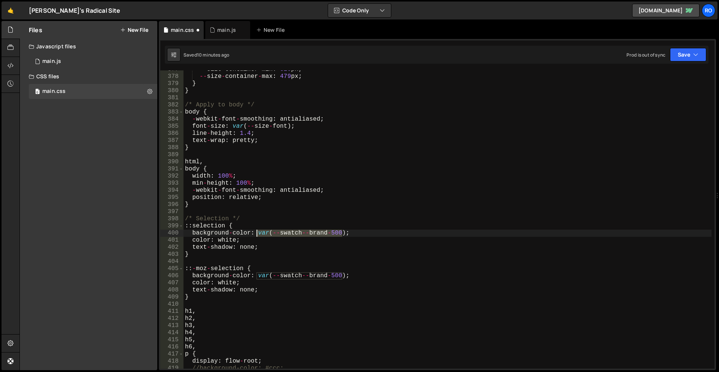
drag, startPoint x: 342, startPoint y: 232, endPoint x: 270, endPoint y: 238, distance: 72.5
click at [256, 233] on div "-- size - container - min : 320 px ; -- size - container - max : 479 px ; } } /…" at bounding box center [447, 222] width 528 height 312
click at [233, 240] on div "-- size - container - min : 320 px ; -- size - container - max : 479 px ; } } /…" at bounding box center [447, 222] width 528 height 312
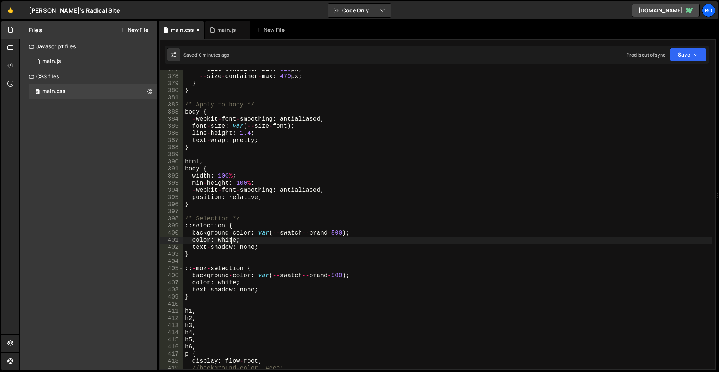
click at [233, 240] on div "-- size - container - min : 320 px ; -- size - container - max : 479 px ; } } /…" at bounding box center [447, 222] width 528 height 312
paste textarea "var(--swatch--brand-500)"
drag, startPoint x: 268, startPoint y: 240, endPoint x: 298, endPoint y: 240, distance: 30.3
click at [298, 240] on div "-- size - container - min : 320 px ; -- size - container - max : 479 px ; } } /…" at bounding box center [447, 222] width 528 height 312
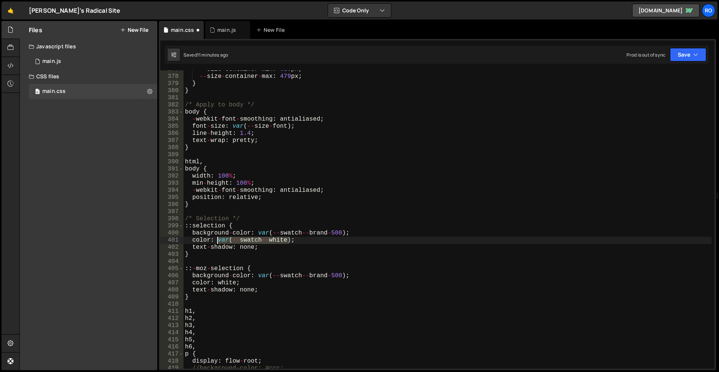
drag, startPoint x: 289, startPoint y: 239, endPoint x: 217, endPoint y: 240, distance: 72.2
click at [217, 240] on div "-- size - container - min : 320 px ; -- size - container - max : 479 px ; } } /…" at bounding box center [447, 222] width 528 height 312
click at [231, 284] on div "-- size - container - min : 320 px ; -- size - container - max : 479 px ; } } /…" at bounding box center [447, 222] width 528 height 312
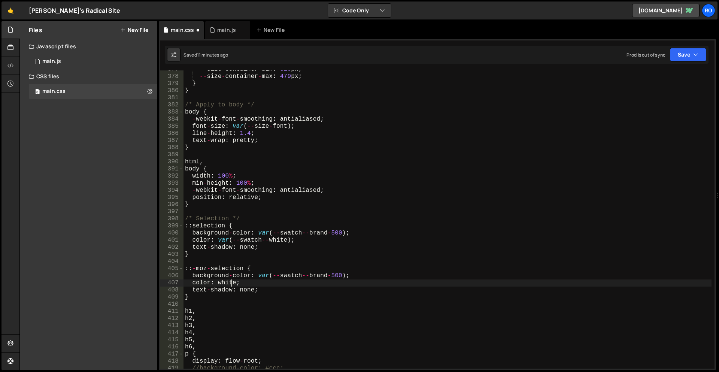
scroll to position [0, 3]
click at [231, 284] on div "-- size - container - min : 320 px ; -- size - container - max : 479 px ; } } /…" at bounding box center [447, 222] width 528 height 312
paste textarea "var(--swatch--white)"
click at [393, 254] on div "-- size - container - min : 320 px ; -- size - container - max : 479 px ; } } /…" at bounding box center [447, 222] width 528 height 312
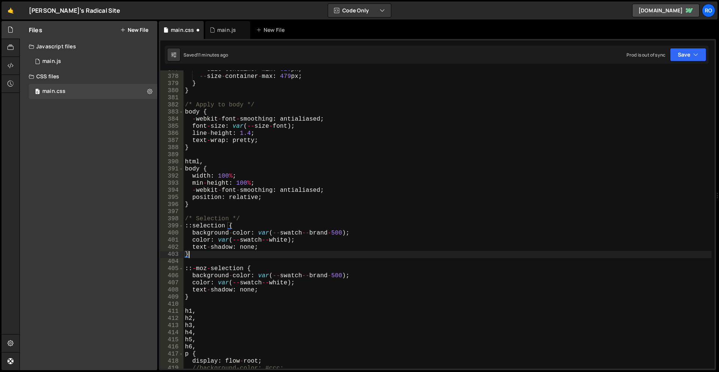
scroll to position [0, 0]
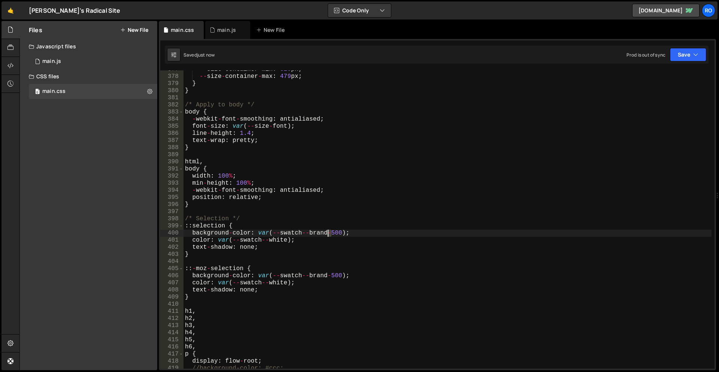
click at [329, 233] on div "-- size - container - min : 320 px ; -- size - container - max : 479 px ; } } /…" at bounding box center [447, 222] width 528 height 312
click at [329, 276] on div "-- size - container - min : 320 px ; -- size - container - max : 479 px ; } } /…" at bounding box center [447, 222] width 528 height 312
click at [328, 299] on div "-- size - container - min : 320 px ; -- size - container - max : 479 px ; } } /…" at bounding box center [447, 222] width 528 height 312
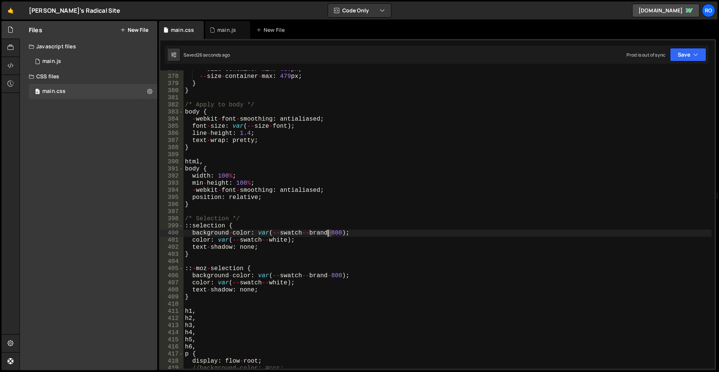
click at [327, 234] on div "-- size - container - min : 320 px ; -- size - container - max : 479 px ; } } /…" at bounding box center [447, 222] width 528 height 312
click at [327, 277] on div "-- size - container - min : 320 px ; -- size - container - max : 479 px ; } } /…" at bounding box center [447, 222] width 528 height 312
click at [334, 300] on div "-- size - container - min : 320 px ; -- size - container - max : 479 px ; } } /…" at bounding box center [447, 222] width 528 height 312
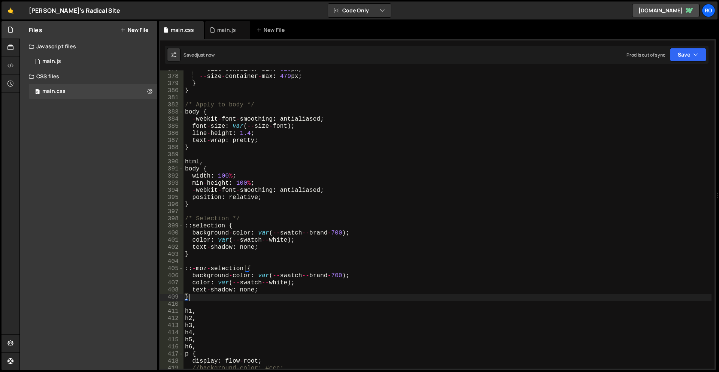
type textarea "}"
